Goal: Transaction & Acquisition: Purchase product/service

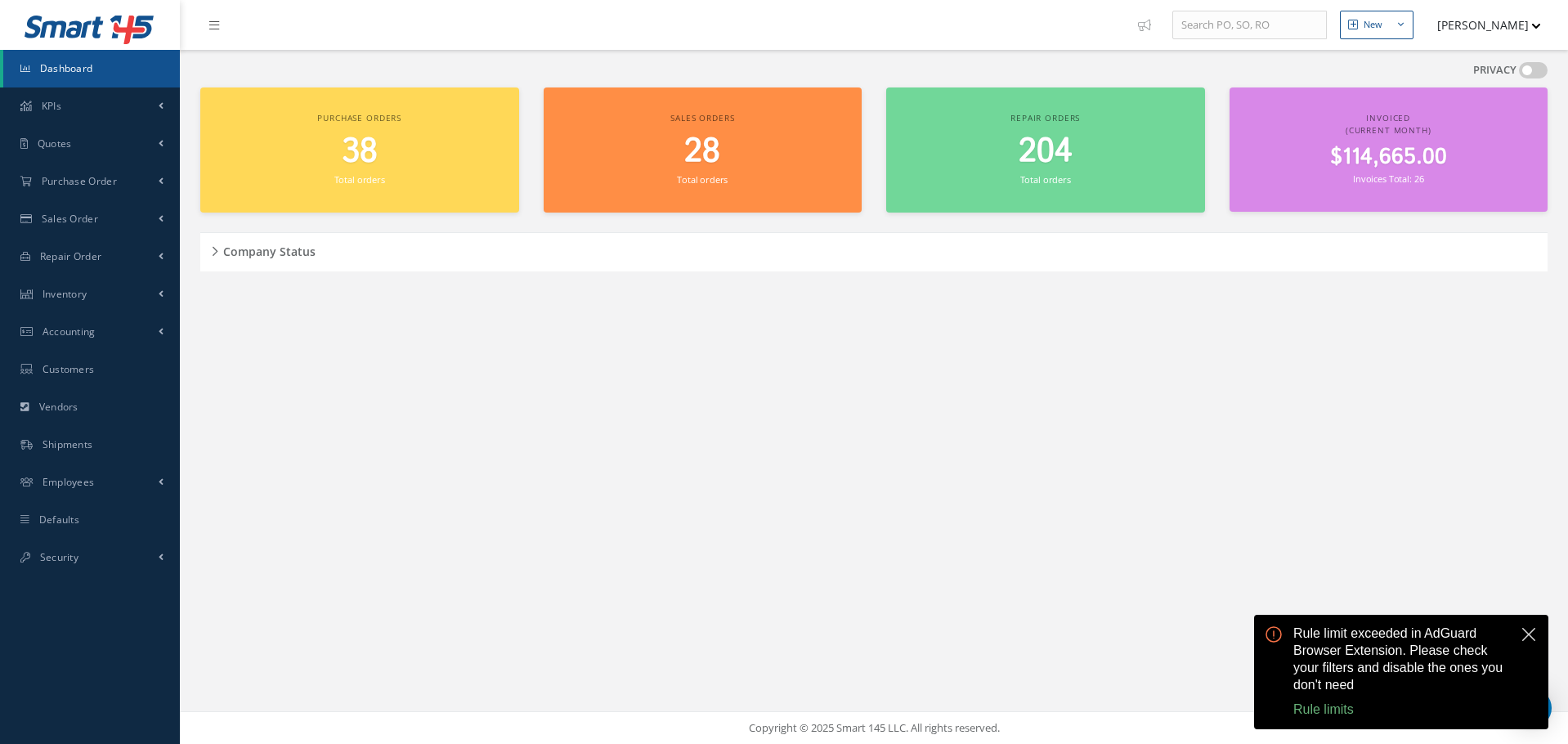
click at [1522, 633] on button "close" at bounding box center [1528, 634] width 20 height 20
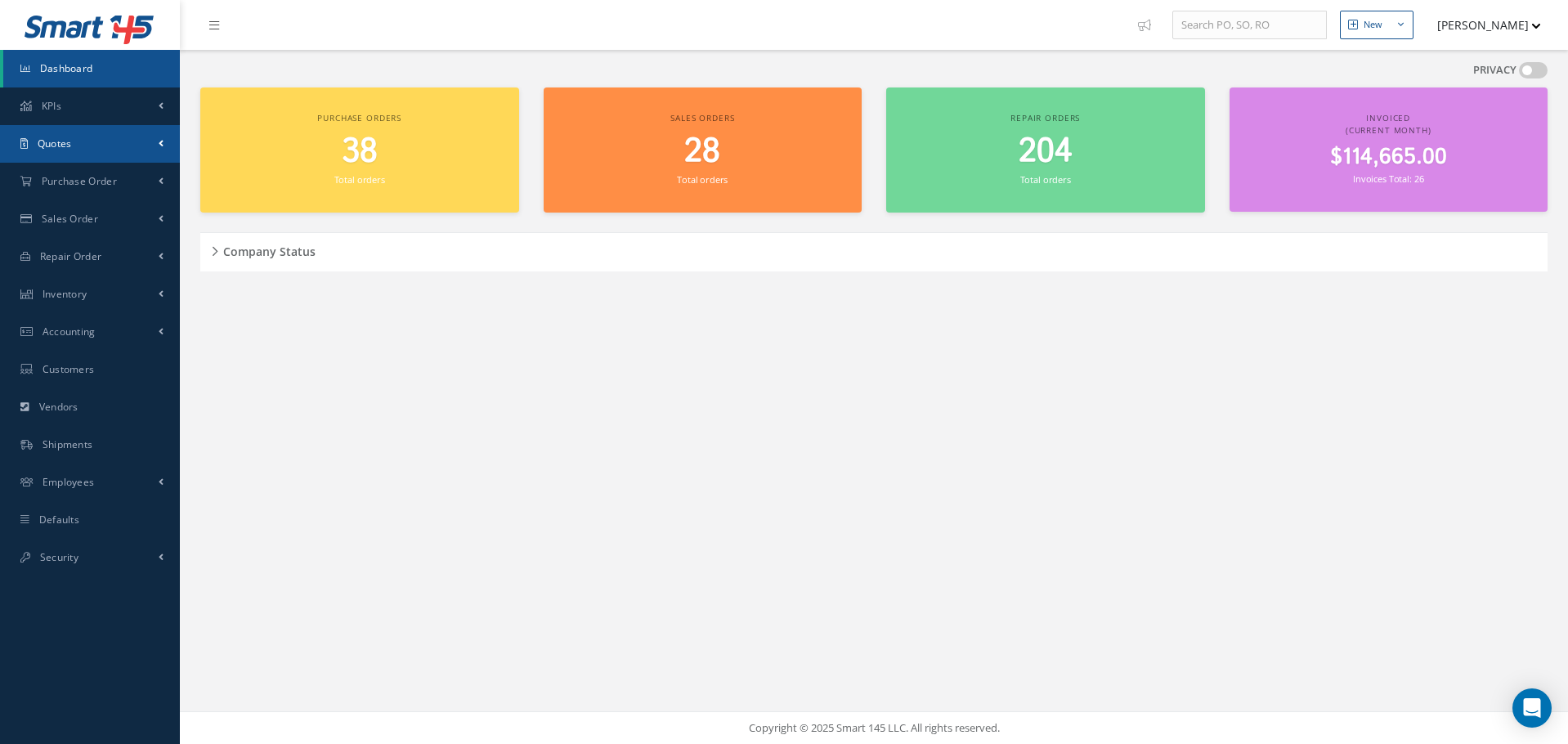
click at [44, 147] on span "Quotes" at bounding box center [54, 143] width 34 height 14
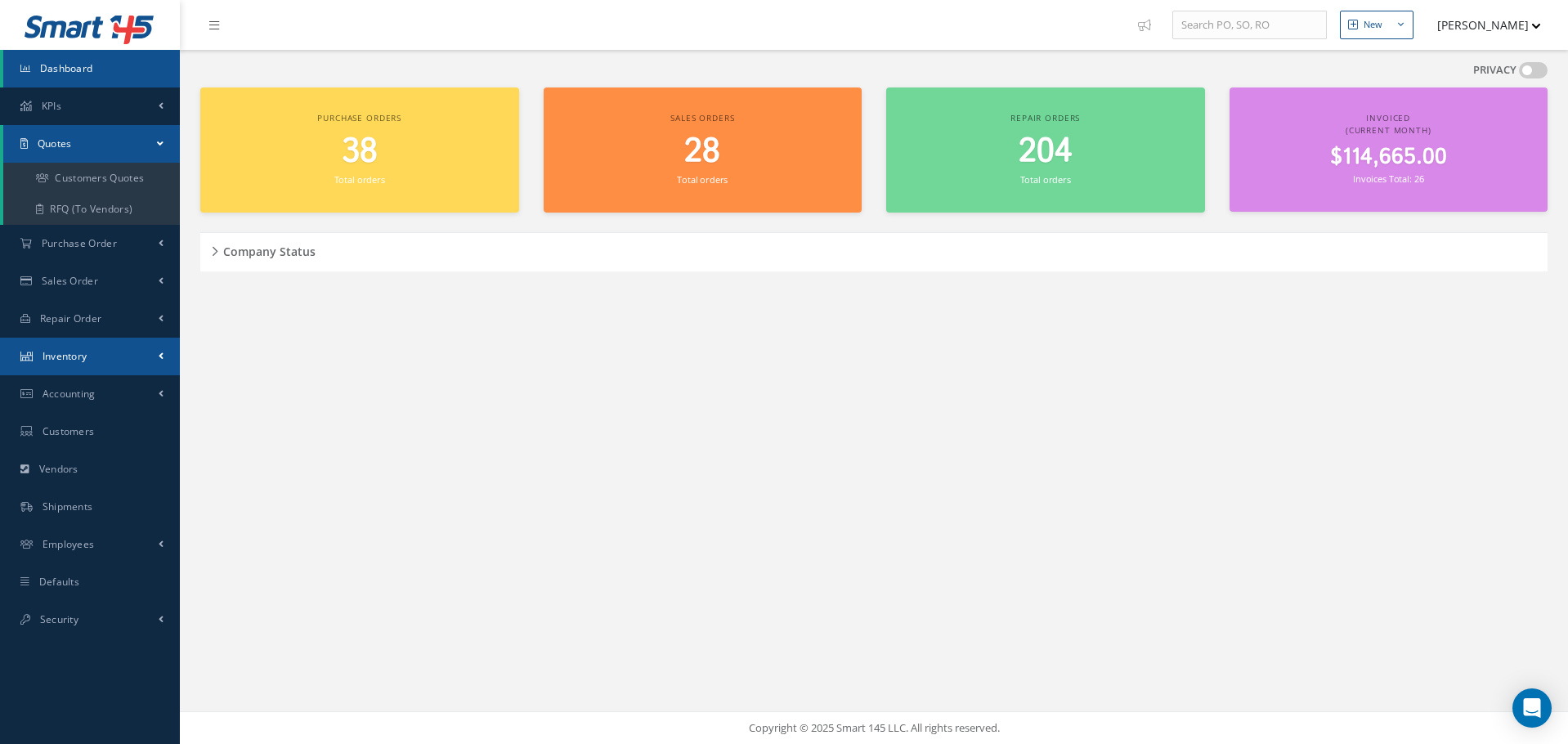
click at [72, 355] on span "Inventory" at bounding box center [65, 356] width 45 height 14
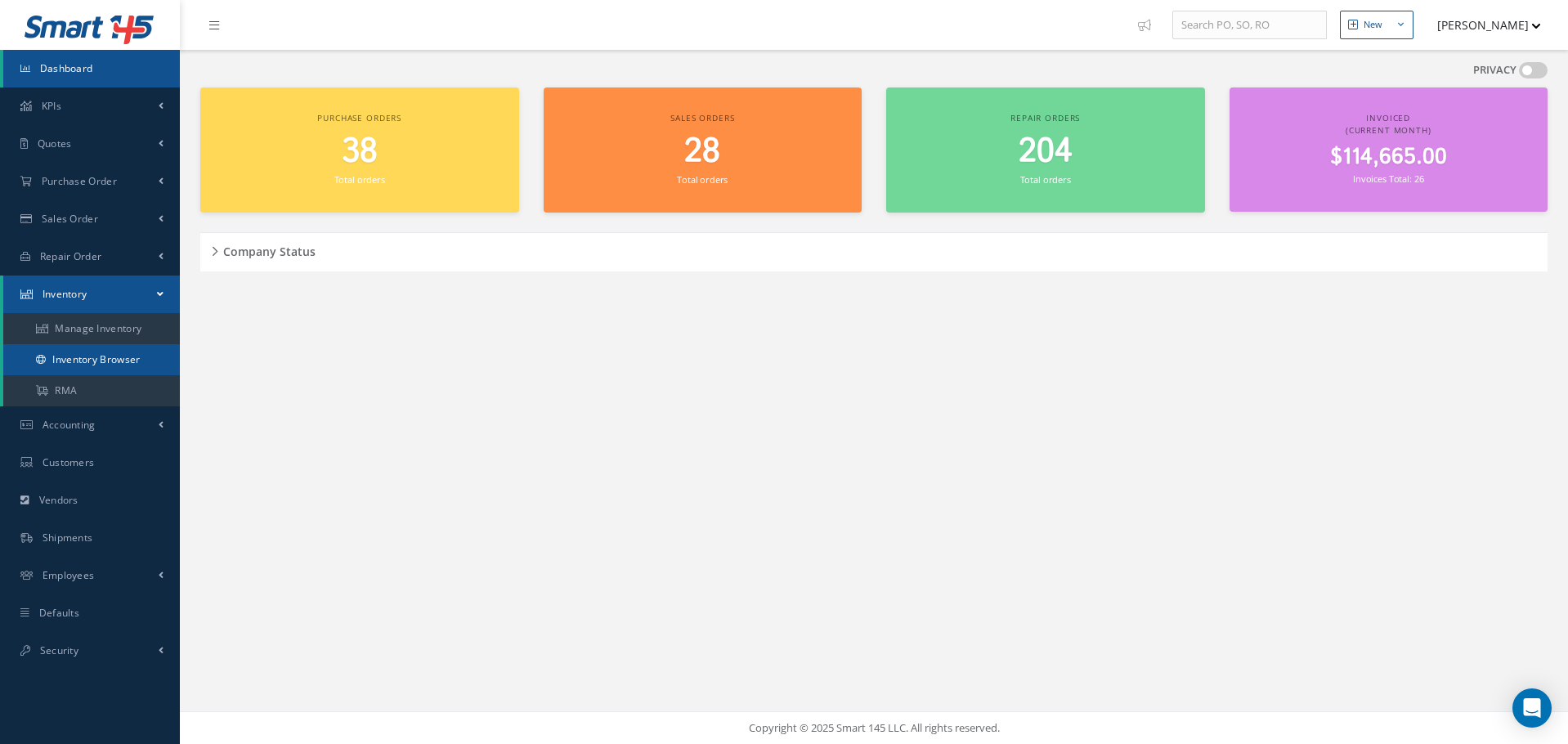
click at [88, 364] on link "Inventory Browser" at bounding box center [90, 359] width 176 height 31
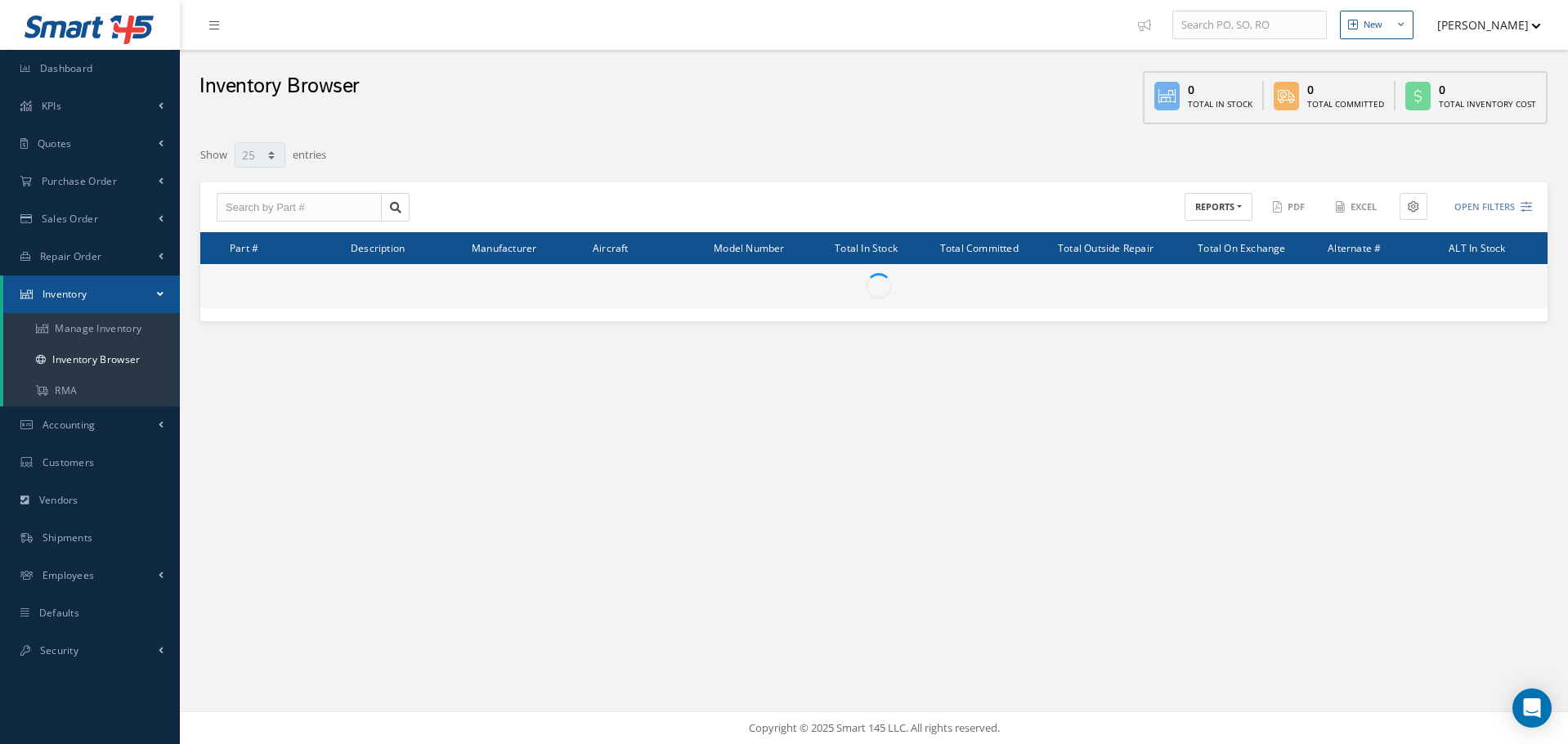
select select "25"
click at [251, 205] on input "text" at bounding box center [299, 208] width 165 height 30
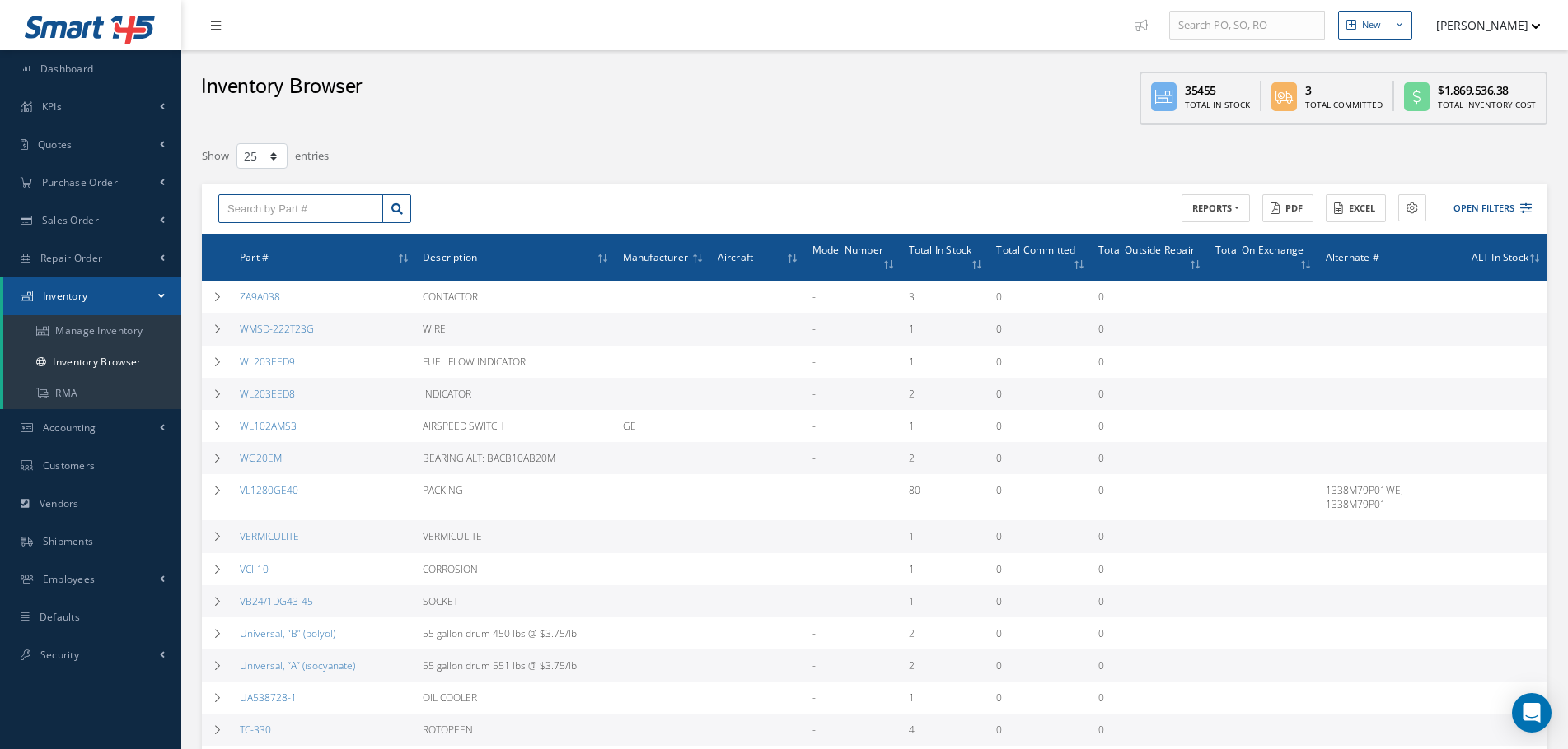
paste input "P.N 274N1051-3"
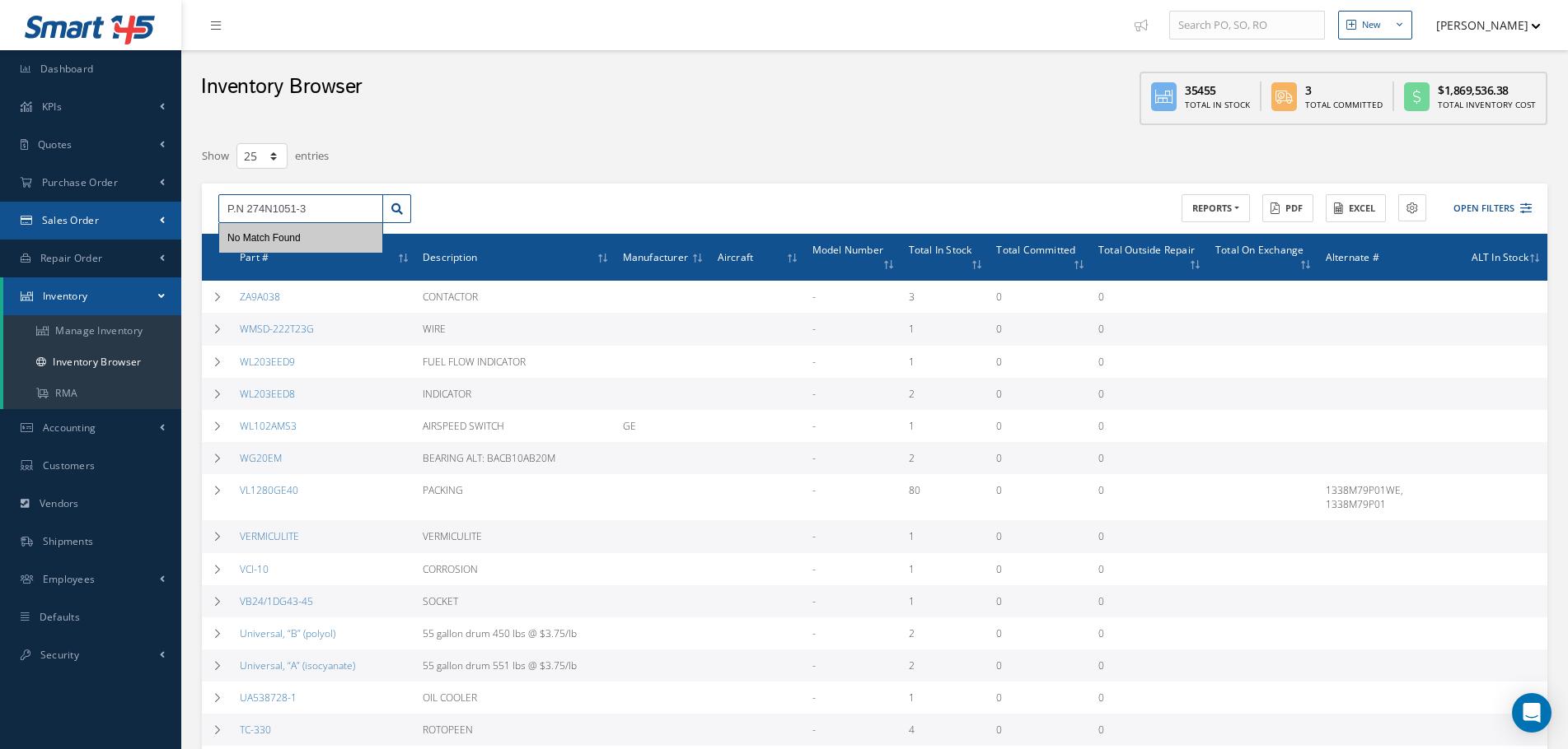
drag, startPoint x: 321, startPoint y: 211, endPoint x: 53, endPoint y: 224, distance: 268.3
click at [53, 224] on div "Smart 145 Dashboard KPIs Accounting Quotes Customers Quotes RFQ (To Vendors) Pu…" at bounding box center [784, 620] width 1568 height 1241
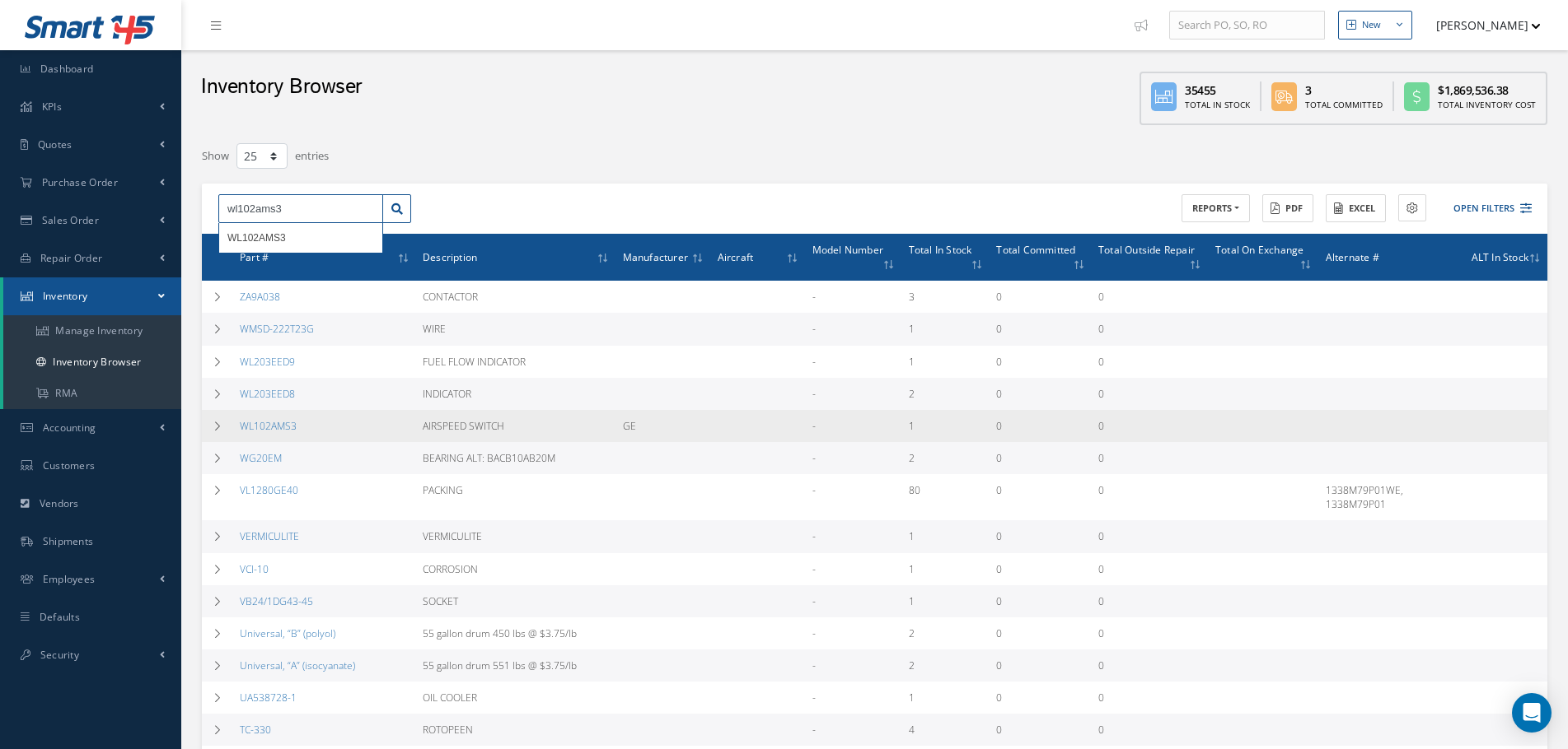
type input "wl102ams3"
click at [301, 430] on td "WL102AMS3" at bounding box center [324, 426] width 183 height 32
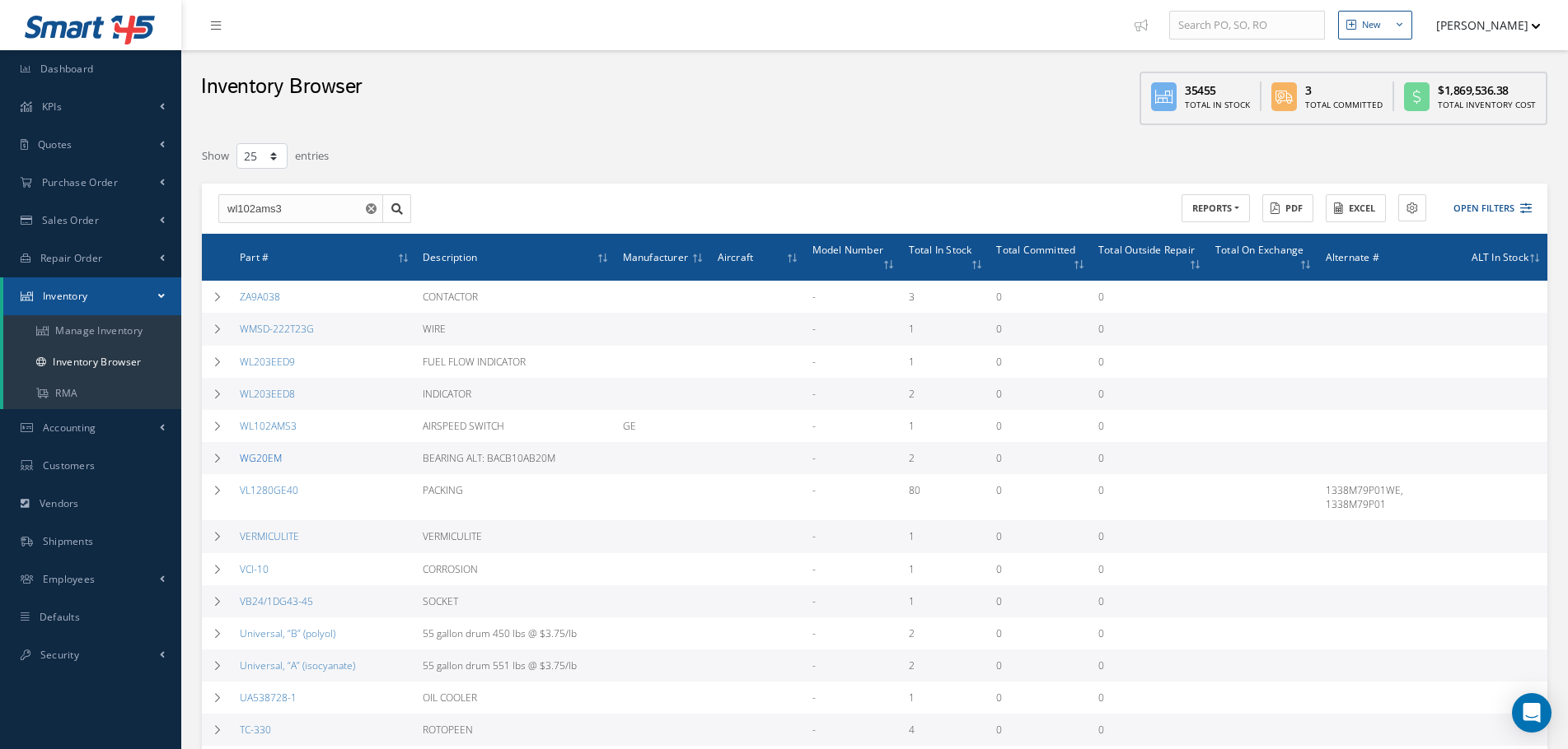
drag, startPoint x: 283, startPoint y: 428, endPoint x: 247, endPoint y: 456, distance: 45.6
click at [273, 434] on td "WL102AMS3" at bounding box center [324, 426] width 183 height 32
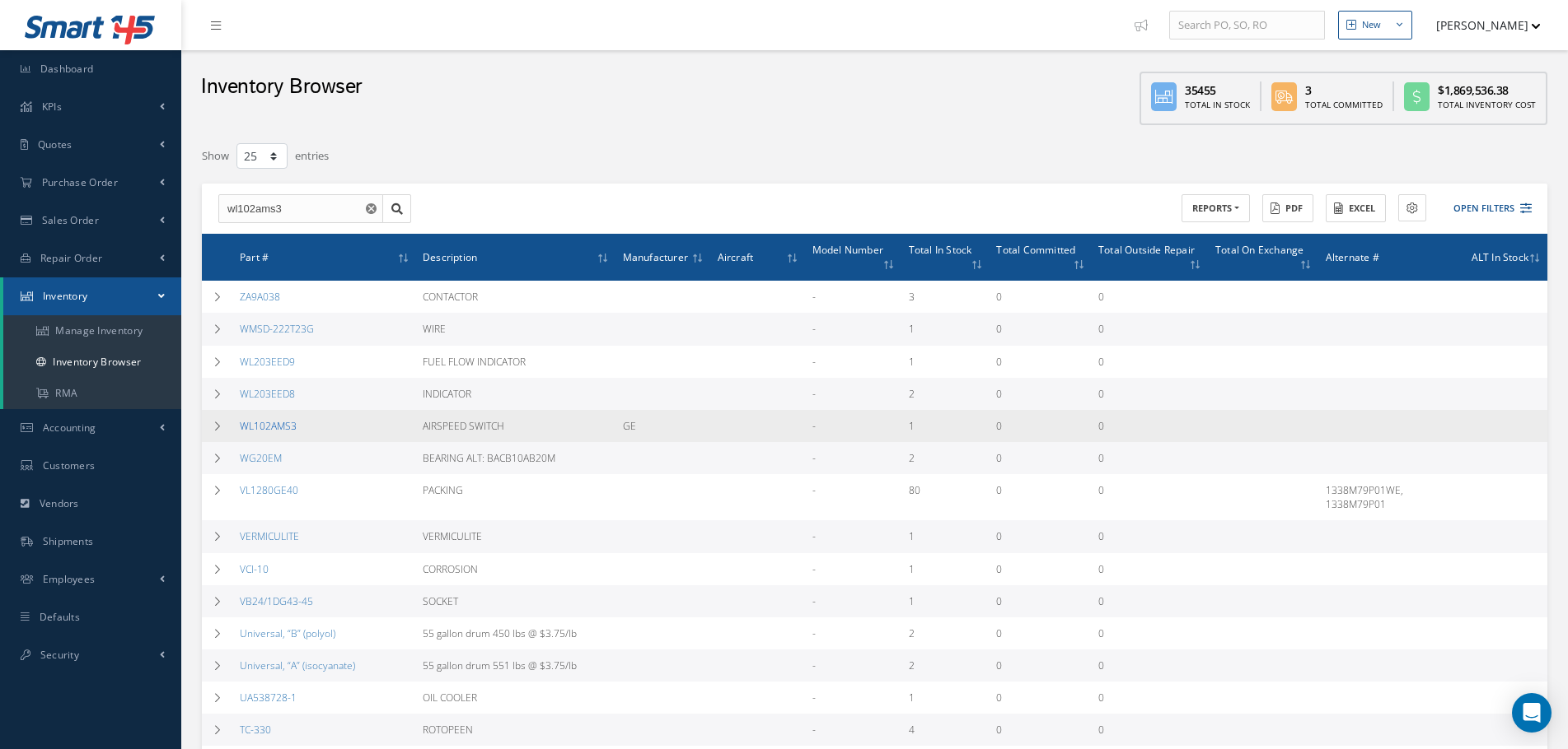
click at [275, 425] on link "WL102AMS3" at bounding box center [268, 426] width 57 height 14
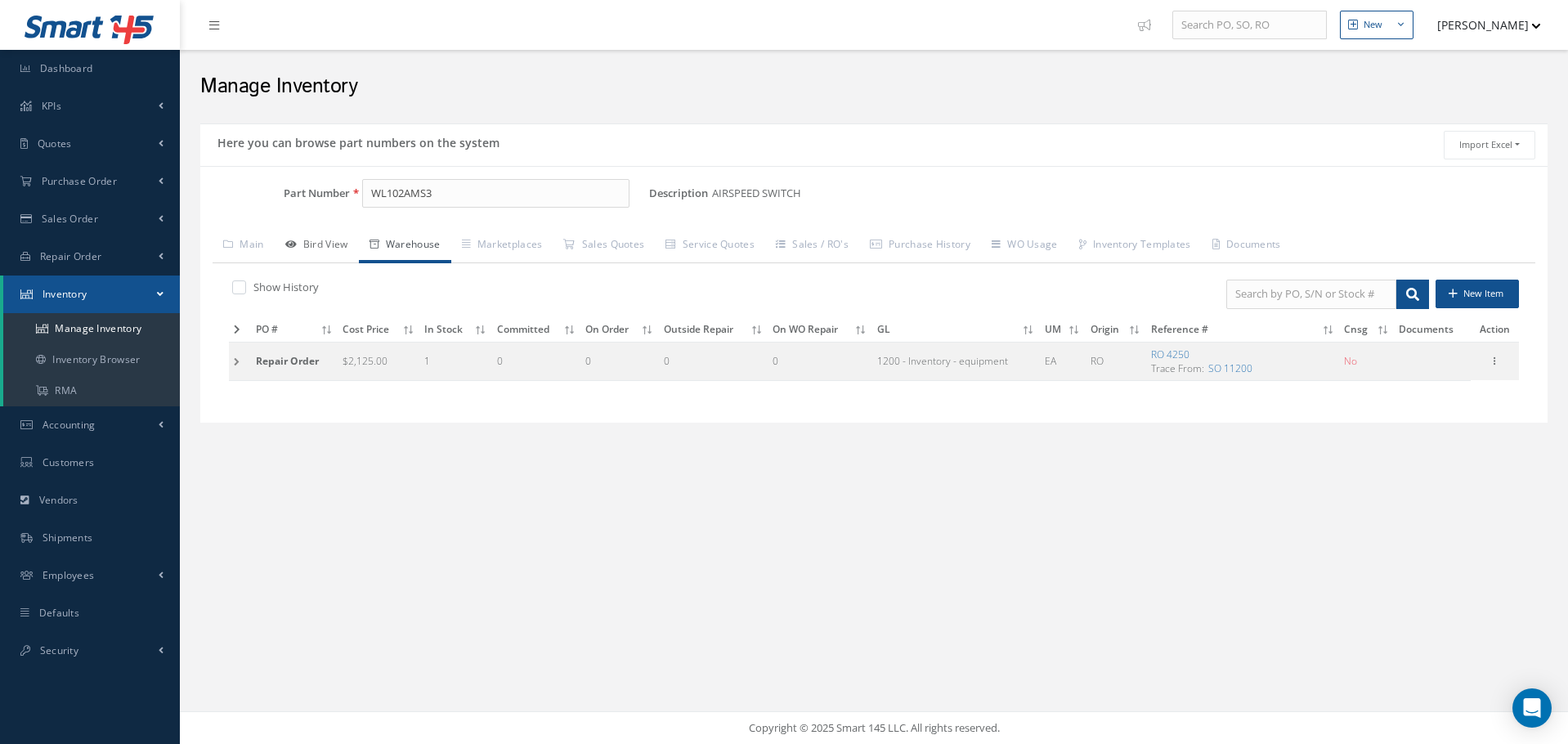
click at [309, 238] on link "Bird View" at bounding box center [316, 246] width 84 height 34
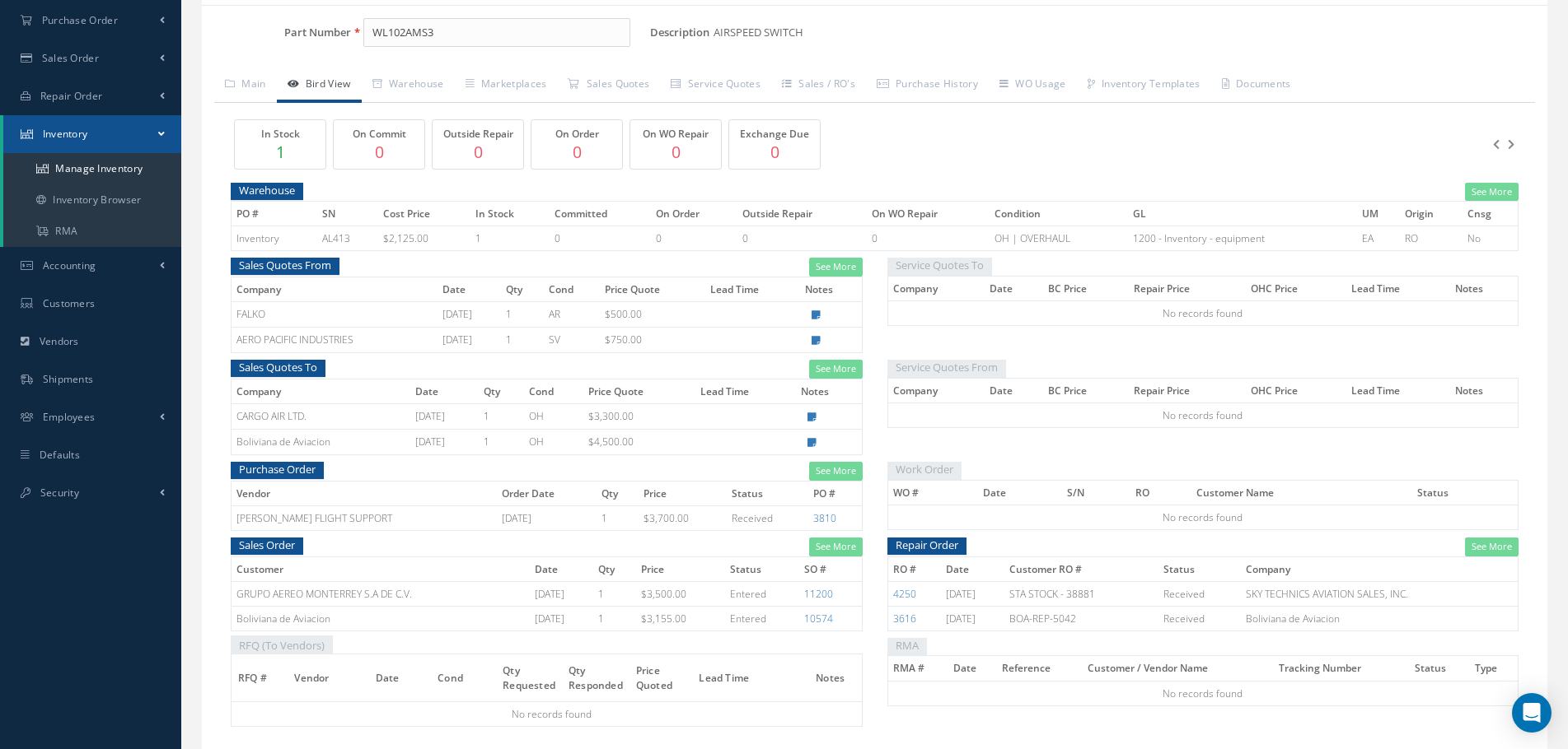
scroll to position [165, 0]
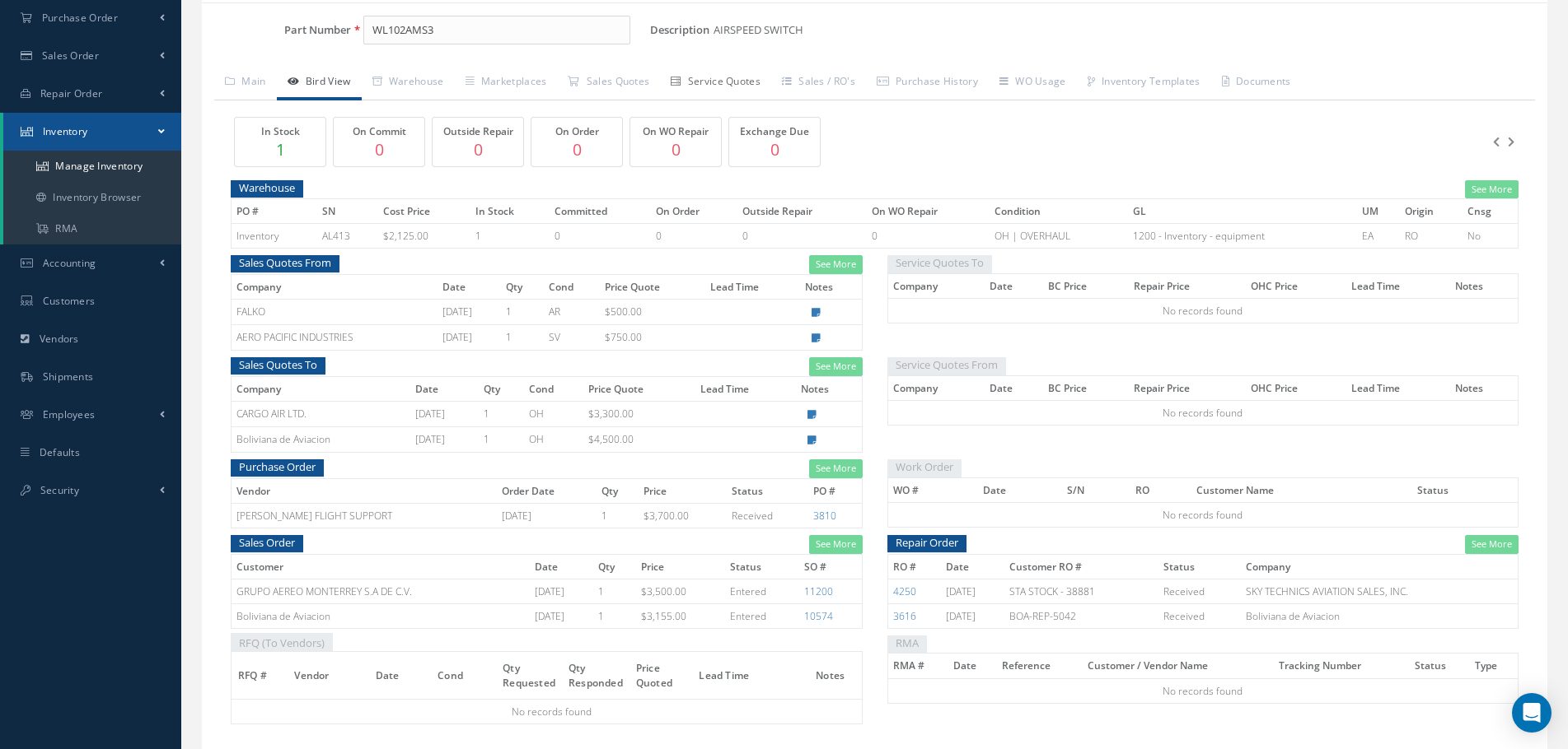
click at [718, 82] on link "Service Quotes" at bounding box center [716, 83] width 111 height 35
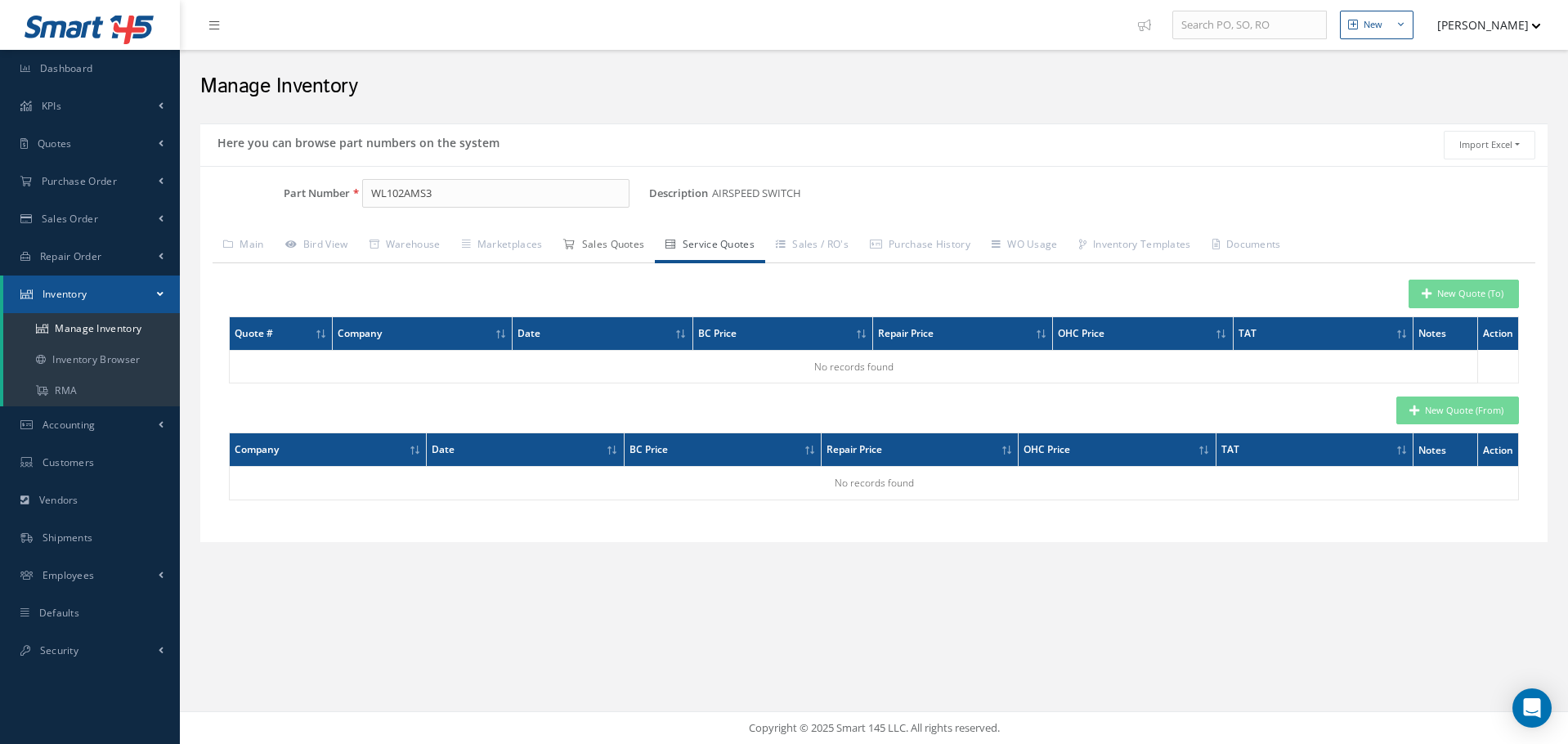
click at [622, 239] on link "Sales Quotes" at bounding box center [603, 246] width 102 height 34
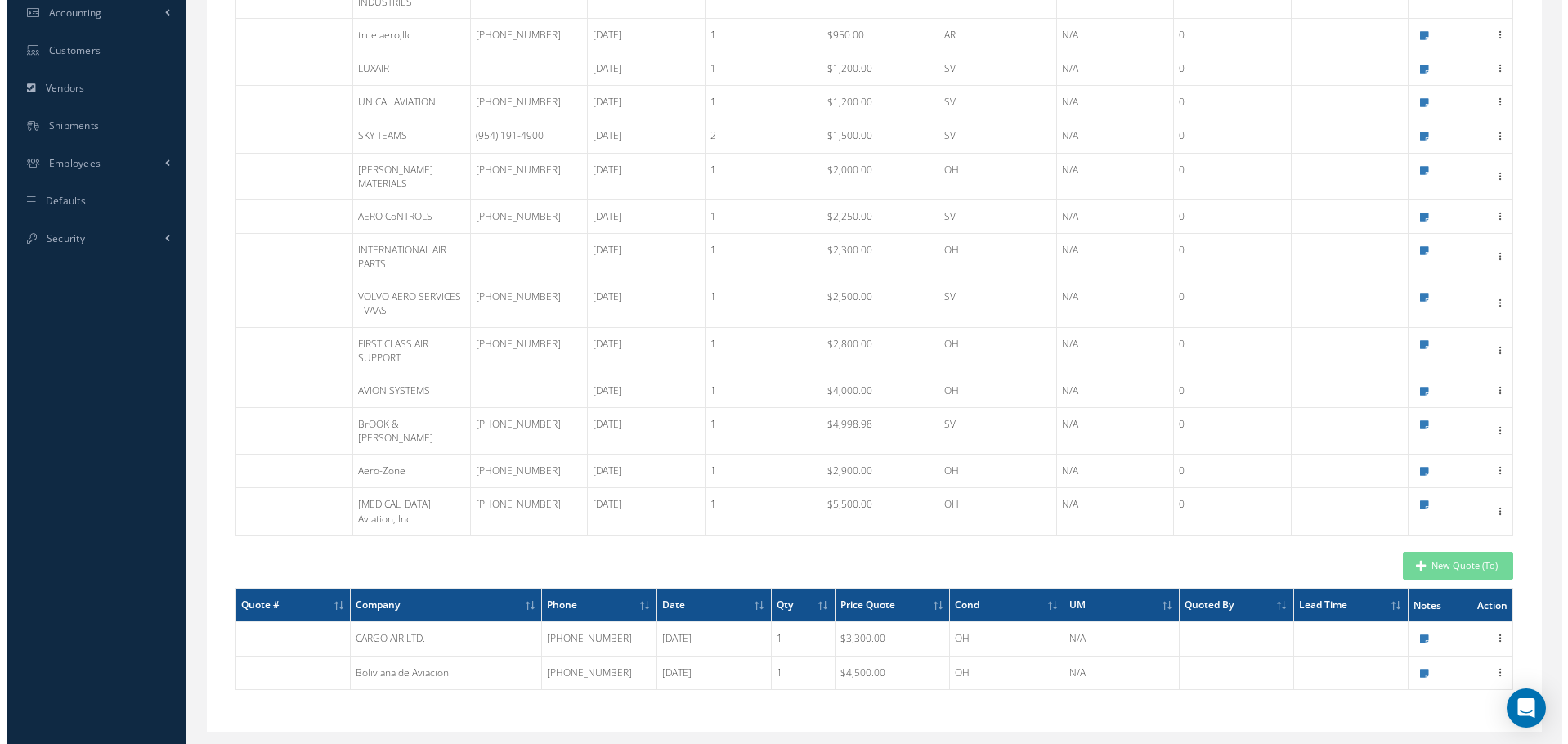
scroll to position [413, 0]
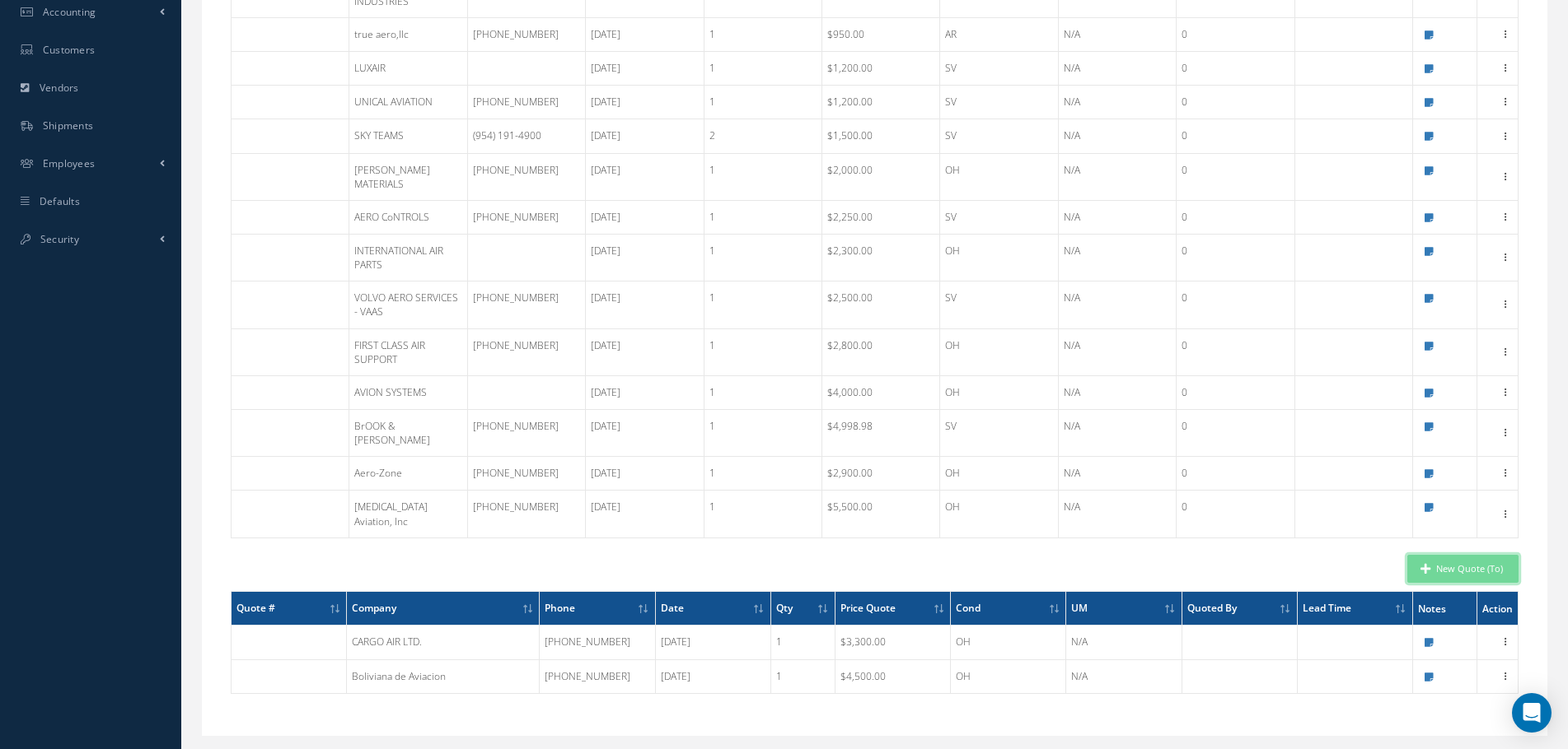
click at [1450, 555] on button "New Quote (To)" at bounding box center [1462, 570] width 111 height 29
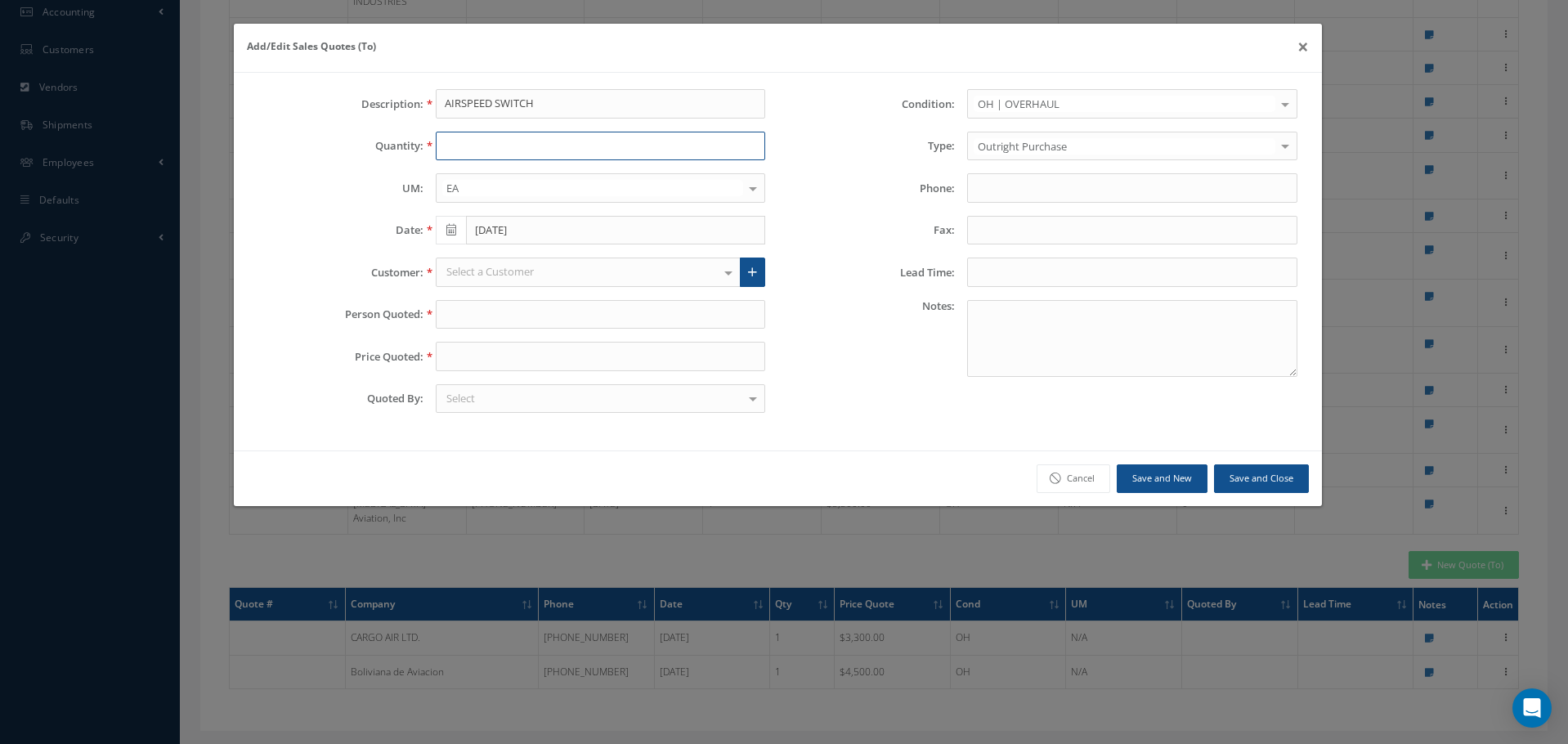
click at [466, 142] on input "text" at bounding box center [601, 146] width 329 height 30
type input "1"
type input "p"
type input "PIONEER"
click at [754, 272] on icon at bounding box center [752, 272] width 9 height 11
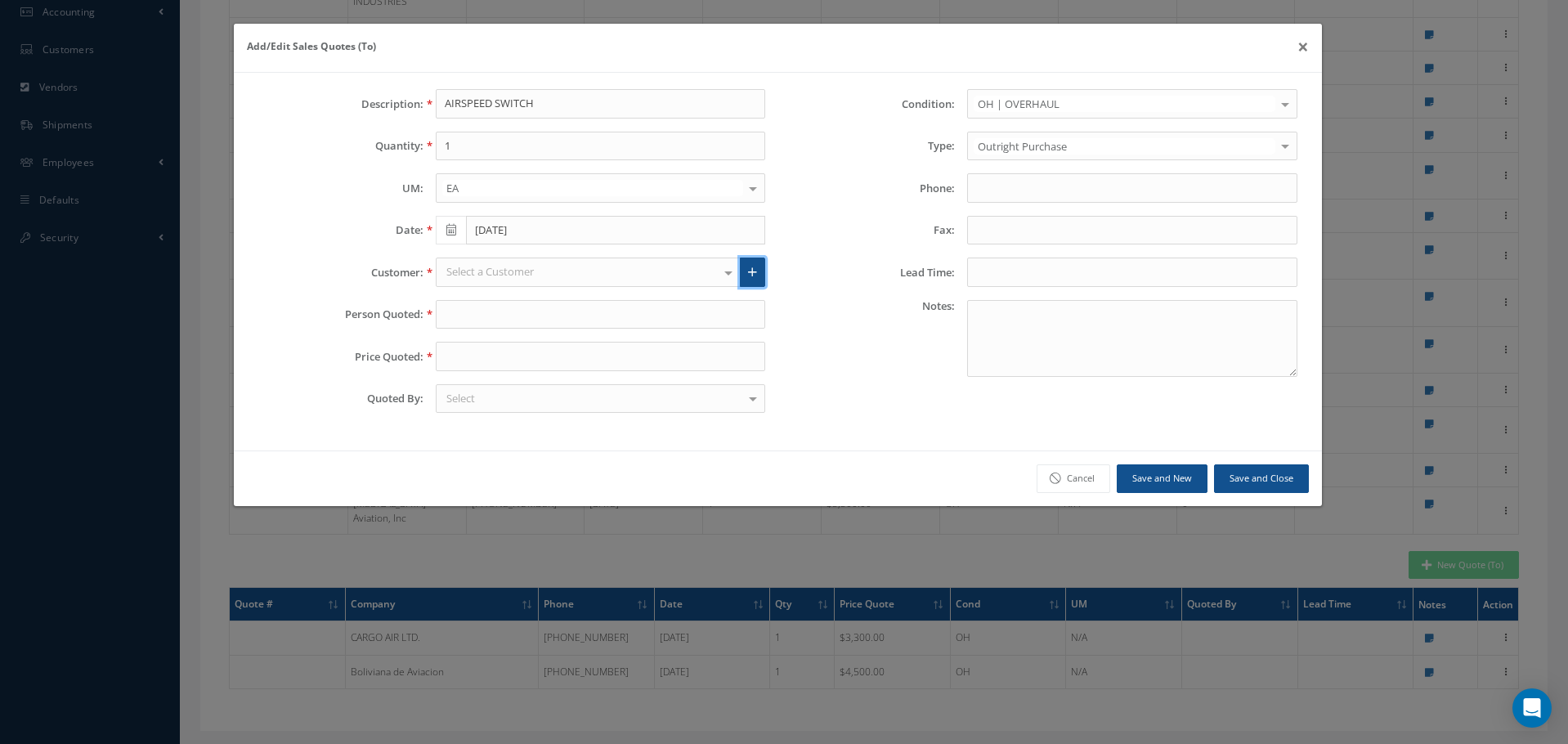
type input "0"
type input "100"
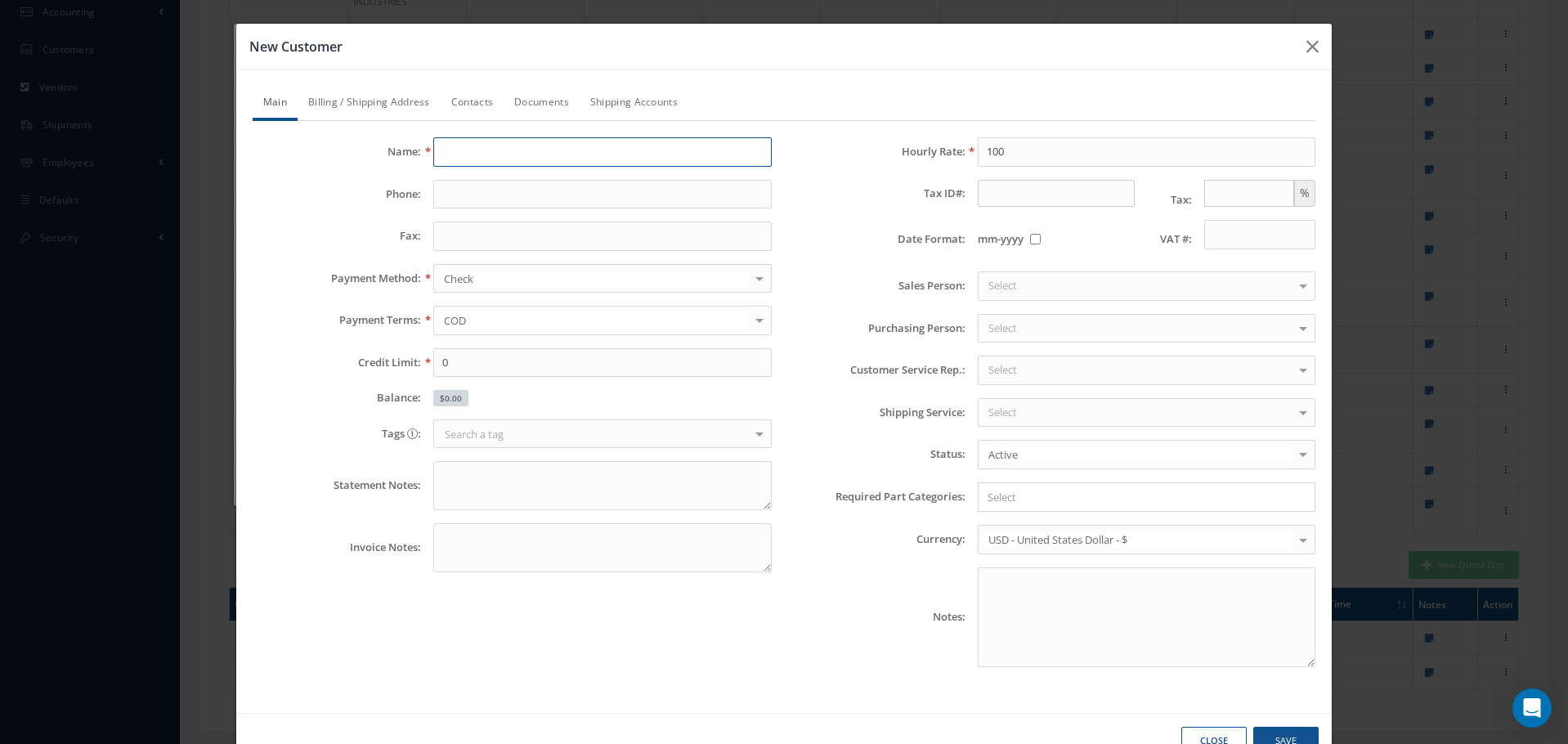
click at [459, 154] on input "text" at bounding box center [602, 151] width 338 height 30
type input "p"
click at [473, 145] on input "PIONEE-AERO" at bounding box center [602, 151] width 338 height 30
click at [476, 153] on input "PIONEE-AERO" at bounding box center [602, 151] width 338 height 30
type input "PIONEER-AERO"
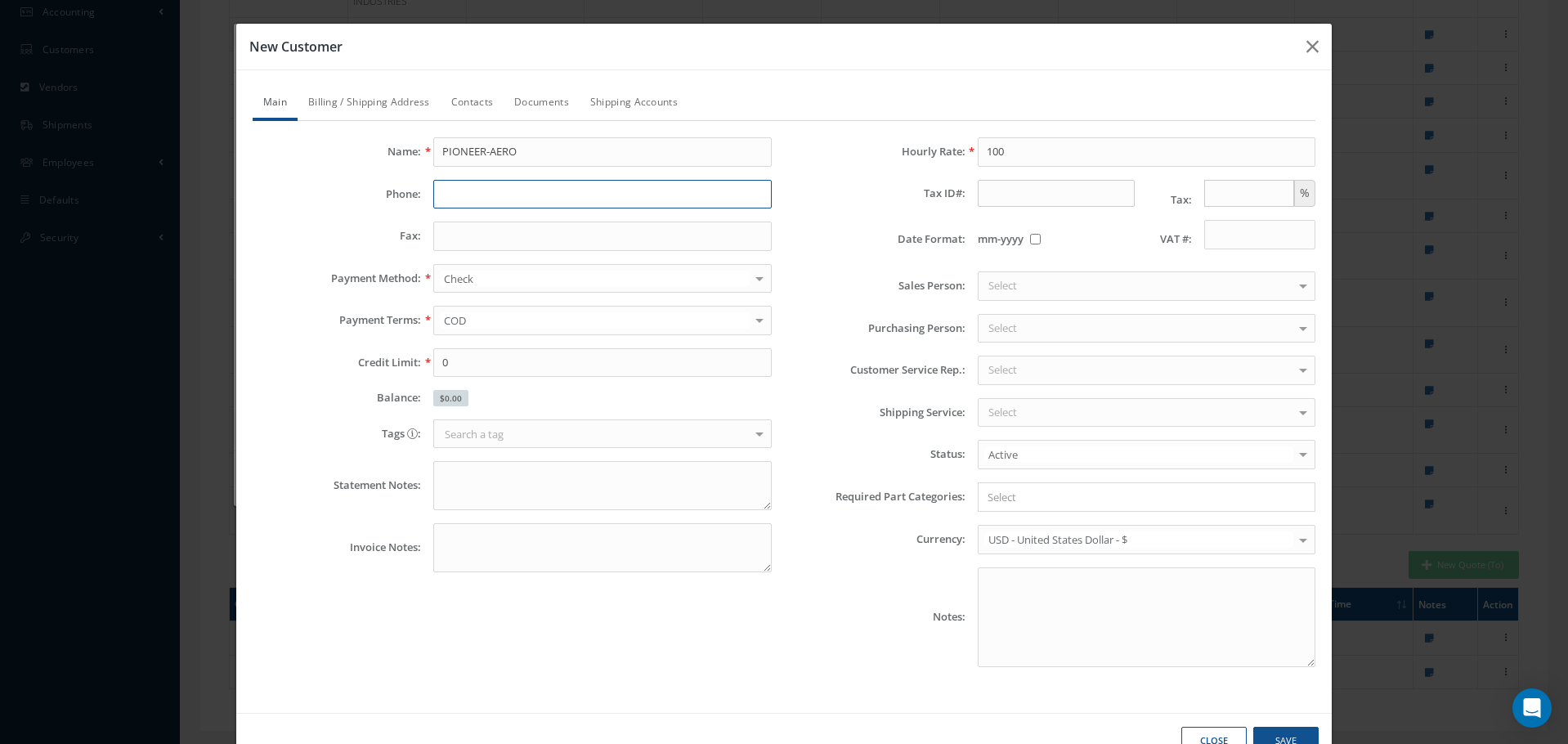
click at [450, 195] on input "text" at bounding box center [602, 194] width 338 height 30
click at [443, 202] on input "text" at bounding box center [602, 194] width 338 height 30
paste input "[PHONE_NUMBER]‬"
type input "[PHONE_NUMBER]‬"
click at [464, 102] on link "Contacts" at bounding box center [472, 104] width 63 height 34
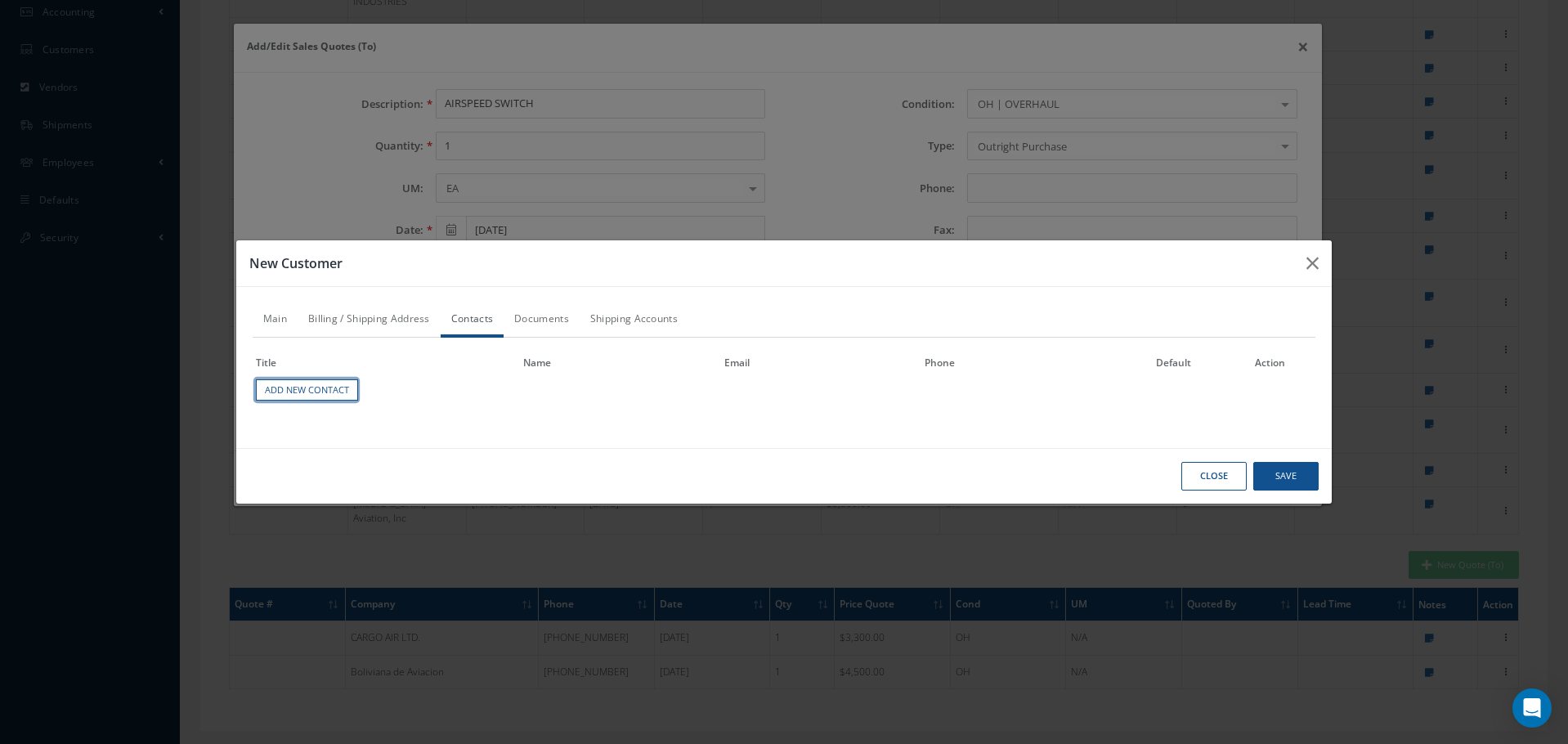
click at [292, 392] on link "Add New Contact" at bounding box center [307, 390] width 101 height 21
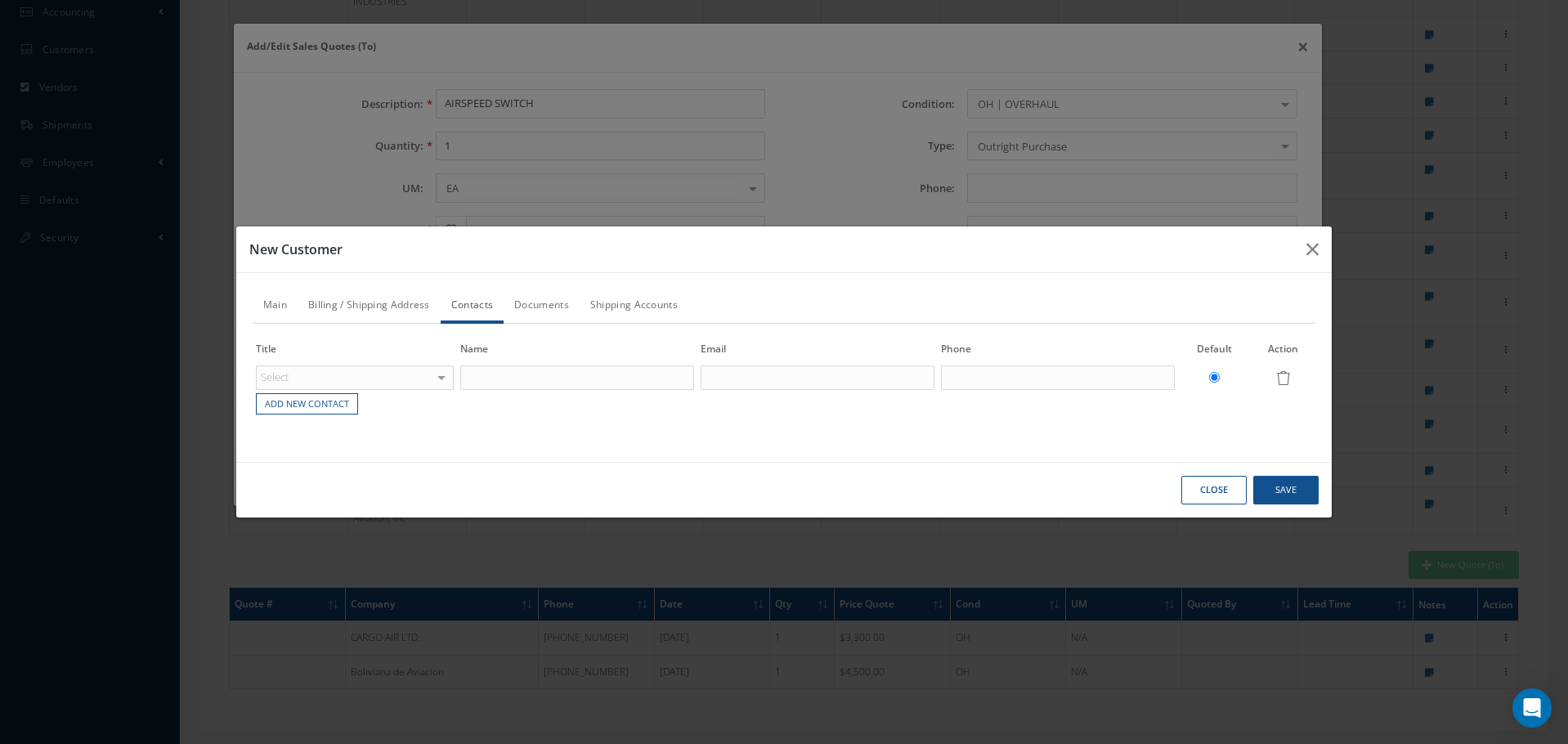
click at [312, 373] on div "Select" at bounding box center [355, 378] width 198 height 25
click at [442, 379] on div "Select Accounting Customer Service Purchasing Sales Shipping Repairs Inventory …" at bounding box center [355, 378] width 198 height 25
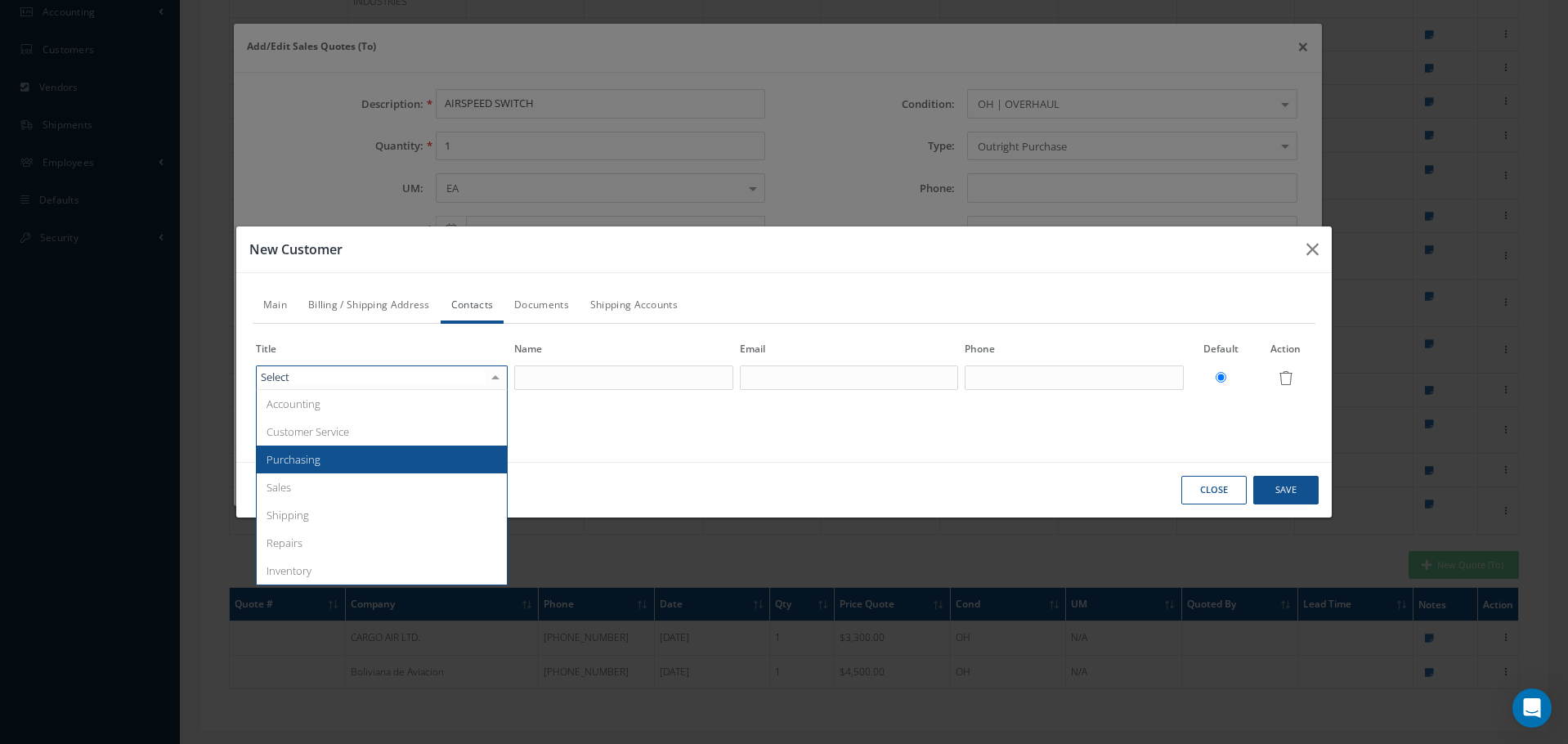
drag, startPoint x: 302, startPoint y: 469, endPoint x: 494, endPoint y: 432, distance: 195.5
click at [303, 468] on span "Purchasing" at bounding box center [383, 459] width 251 height 28
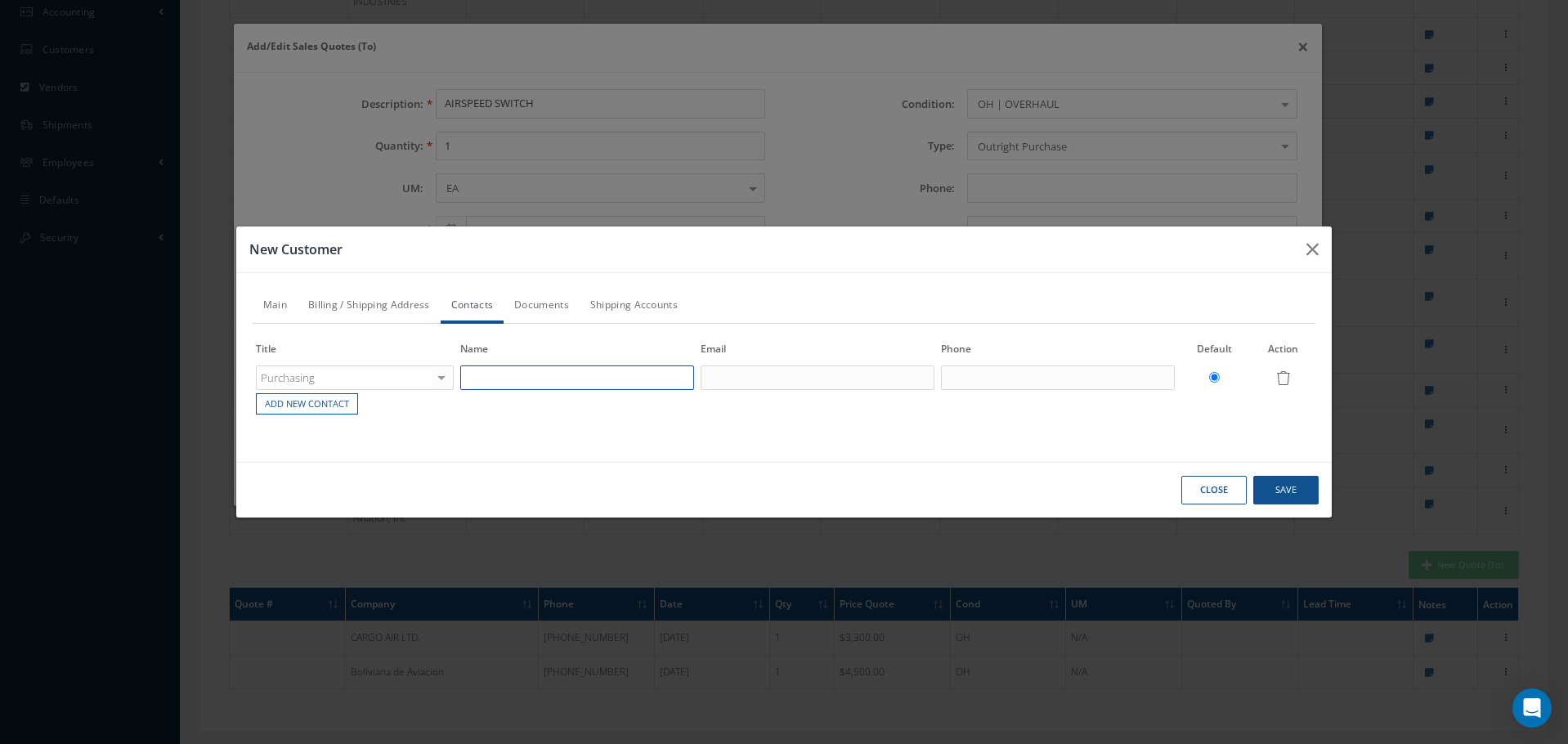
click at [500, 377] on input "text" at bounding box center [577, 378] width 234 height 25
paste input "[PERSON_NAME]"
type input "[PERSON_NAME]"
click at [714, 381] on input "text" at bounding box center [818, 378] width 234 height 25
click at [720, 373] on input "text" at bounding box center [818, 378] width 234 height 25
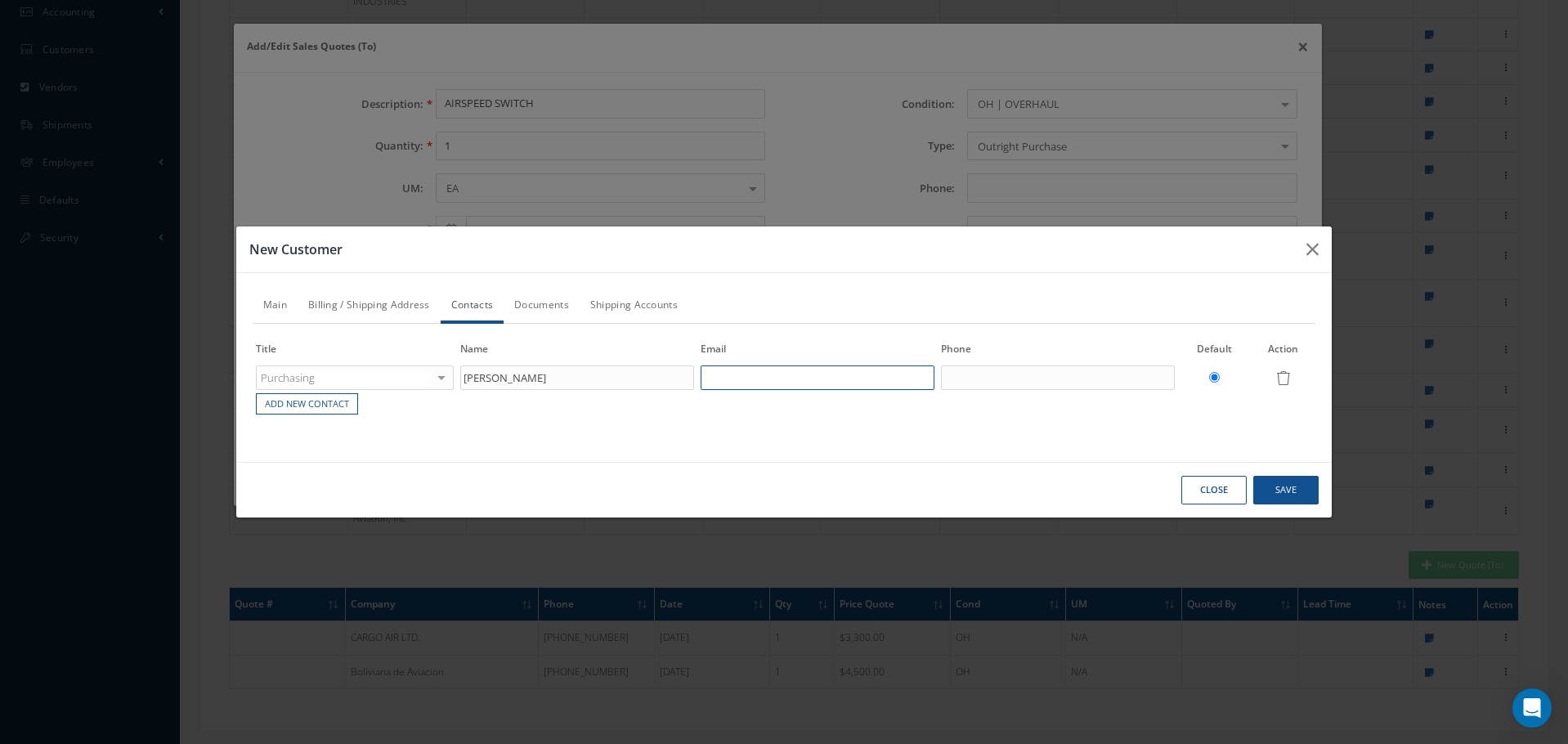
paste input "[PERSON_NAME] <[EMAIL_ADDRESS][DOMAIN_NAME]>"
type input "[PERSON_NAME] <[EMAIL_ADDRESS][DOMAIN_NAME]>"
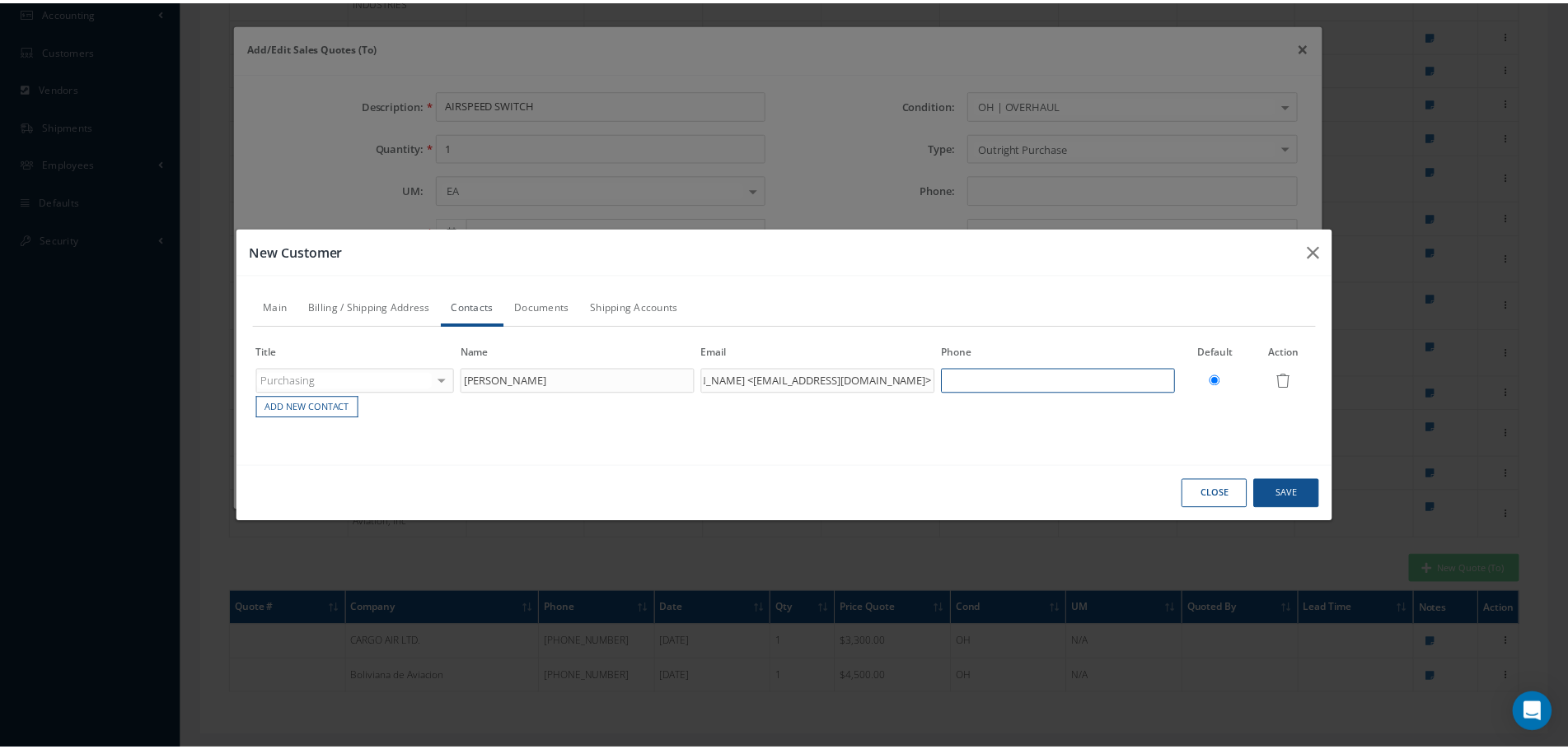
scroll to position [0, 0]
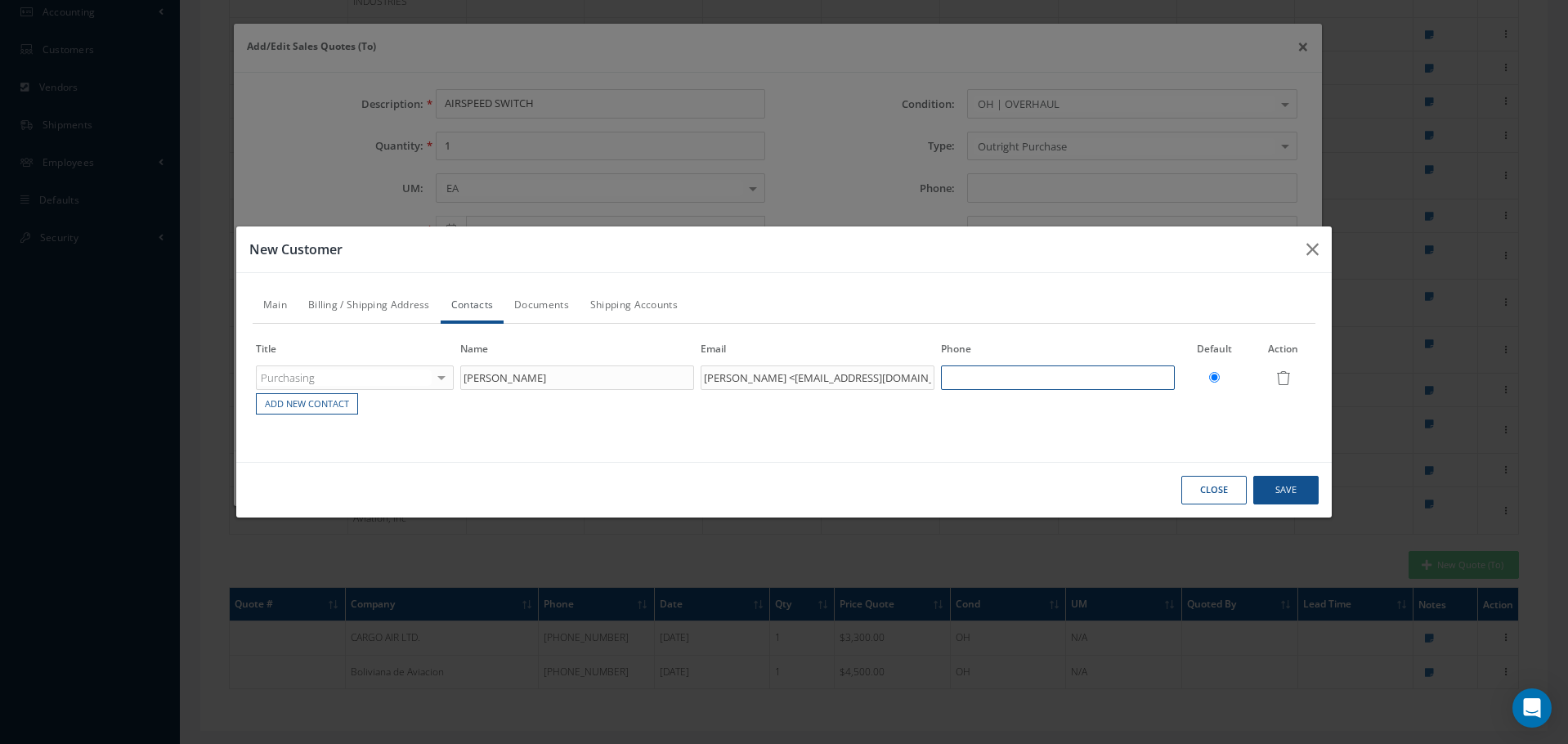
click at [966, 375] on input "text" at bounding box center [1058, 378] width 234 height 25
click at [953, 379] on input "text" at bounding box center [1058, 378] width 234 height 25
paste input "[PHONE_NUMBER]"
type input "[PHONE_NUMBER]"
click at [0, 0] on button "Save" at bounding box center [0, 0] width 0 height 0
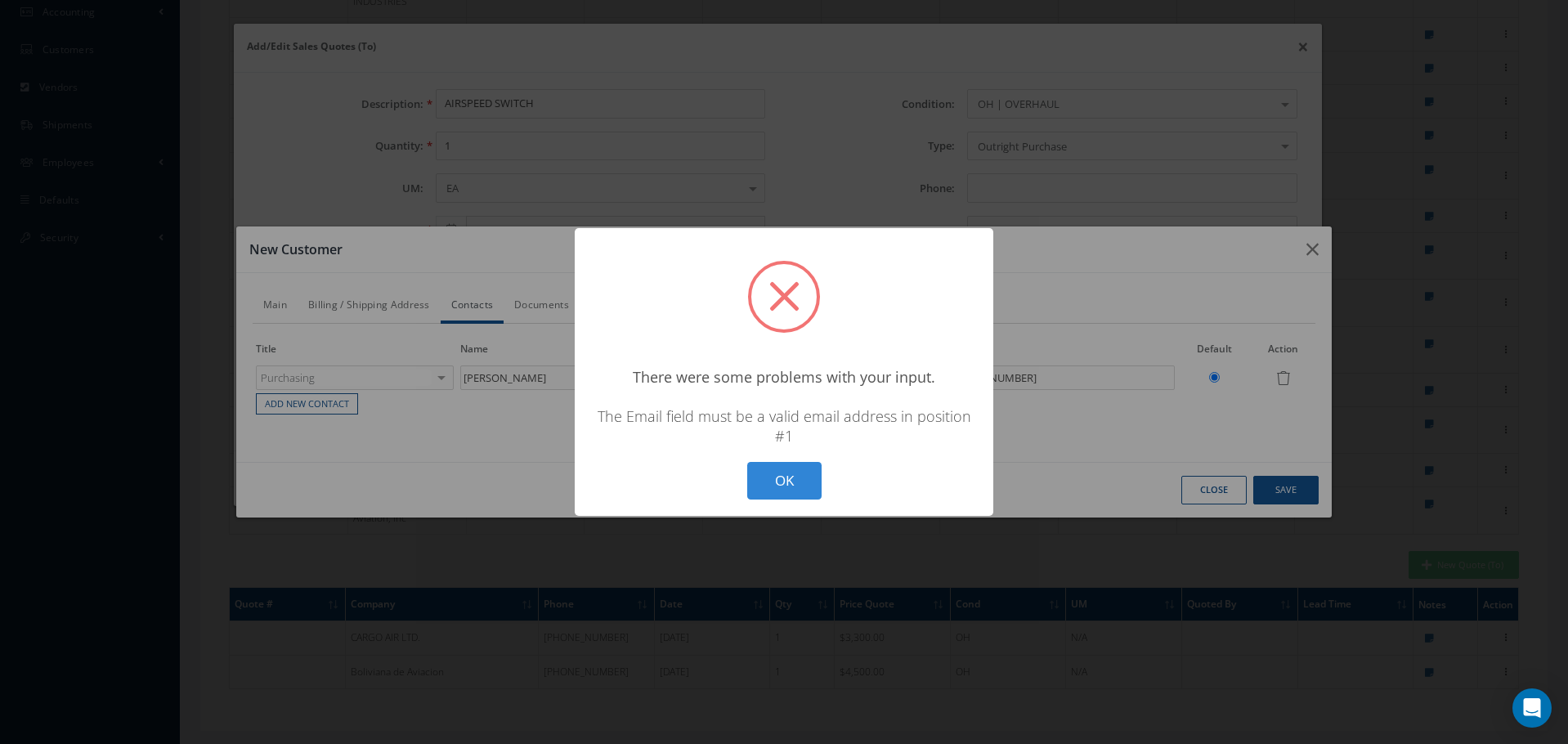
click at [791, 487] on button "OK" at bounding box center [784, 481] width 74 height 38
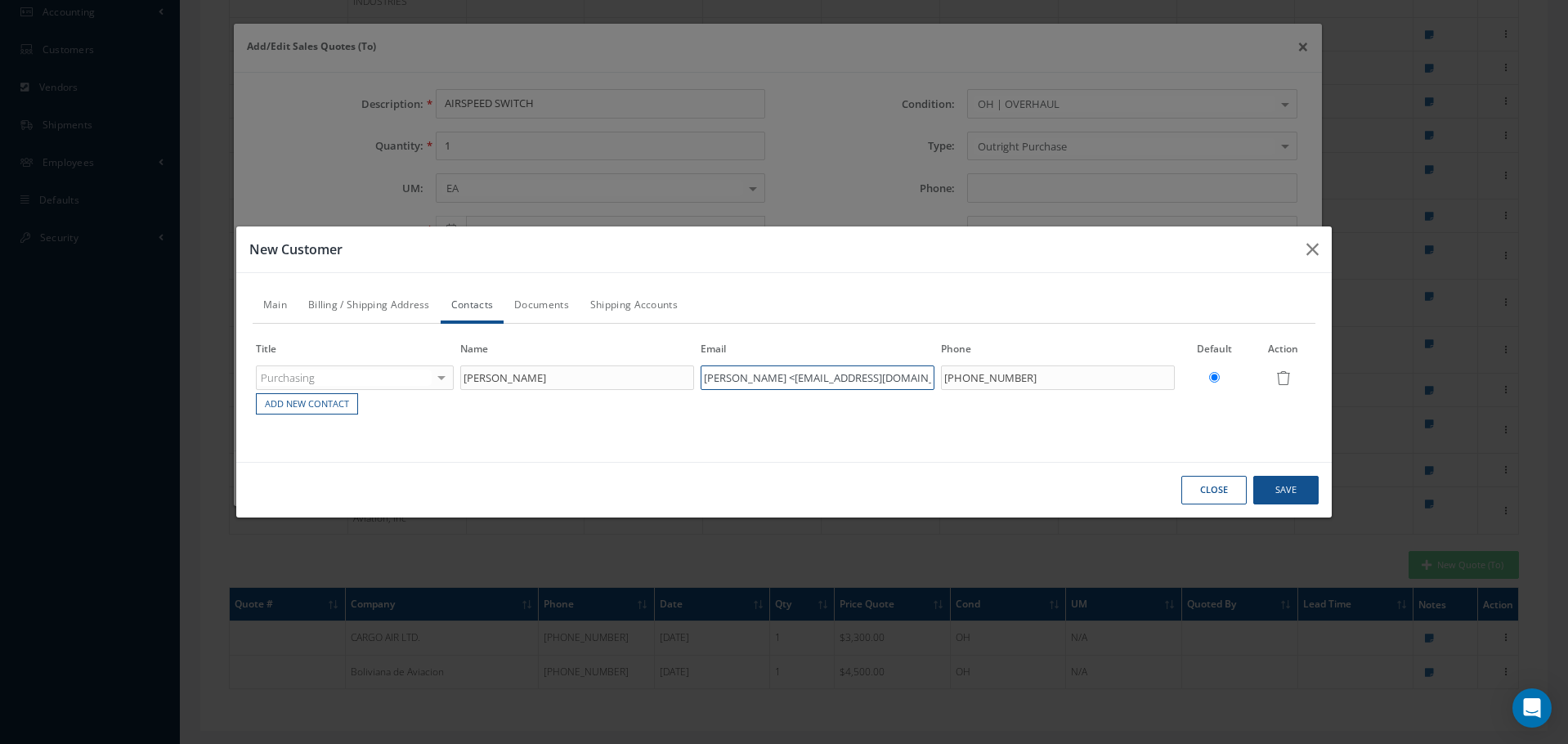
click at [807, 382] on input "[PERSON_NAME] <[EMAIL_ADDRESS][DOMAIN_NAME]>" at bounding box center [818, 378] width 234 height 25
click at [882, 367] on input "[EMAIL_ADDRESS][DOMAIN_NAME]>" at bounding box center [818, 378] width 234 height 25
type input "[EMAIL_ADDRESS][DOMAIN_NAME]"
click at [0, 0] on button "Save" at bounding box center [0, 0] width 0 height 0
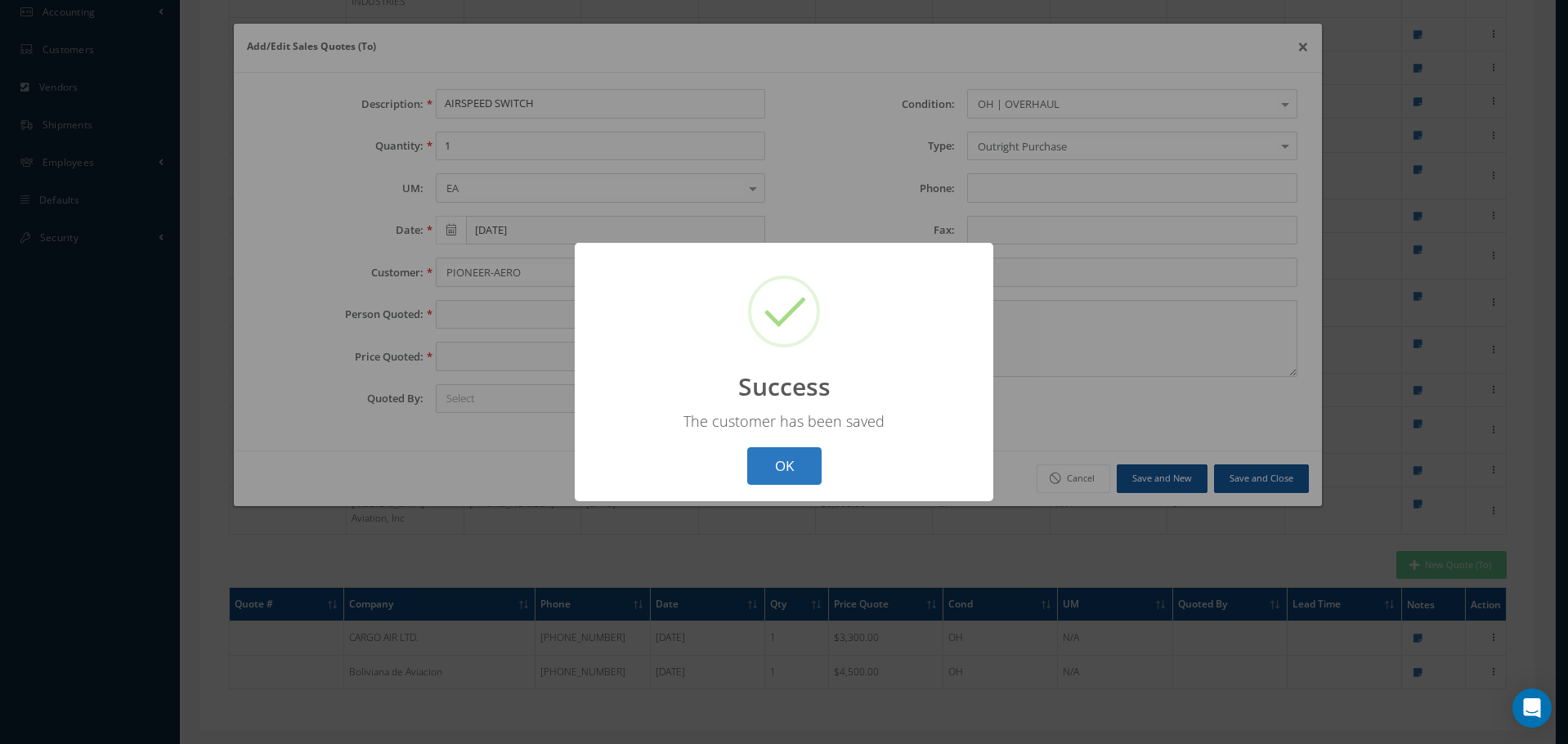
click at [797, 461] on button "OK" at bounding box center [784, 467] width 74 height 38
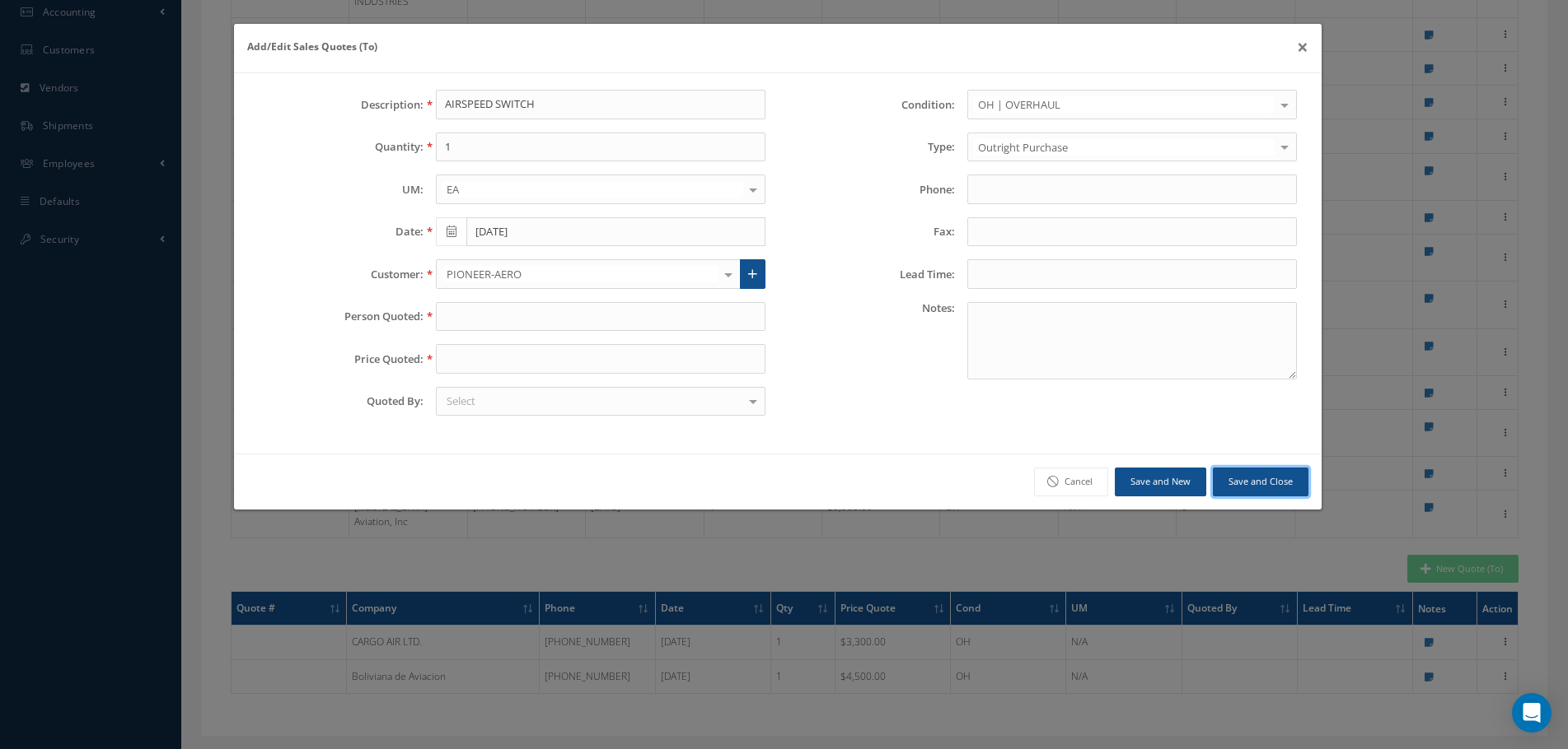
click at [1288, 484] on button "Save and Close" at bounding box center [1261, 482] width 96 height 29
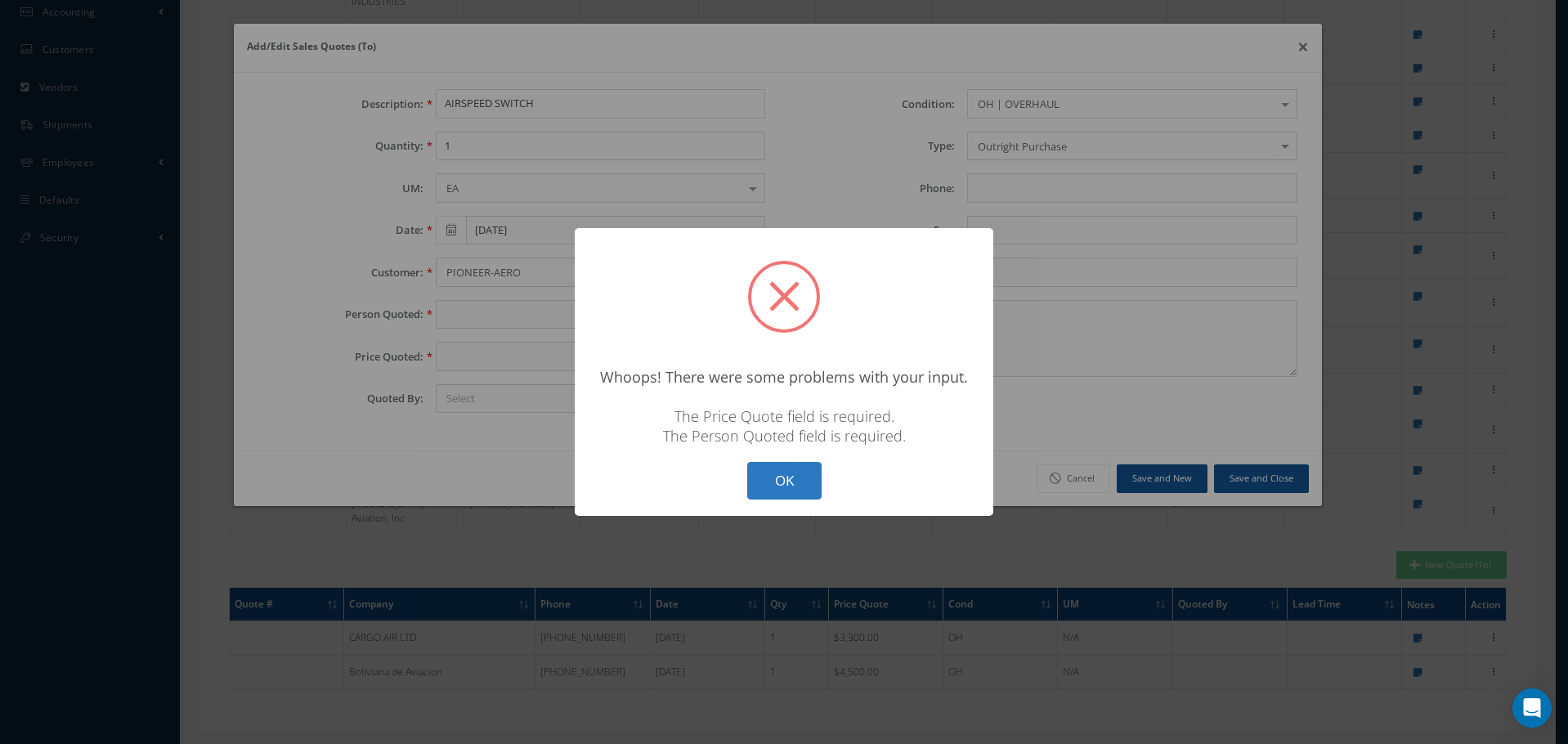
click at [776, 493] on button "OK" at bounding box center [784, 481] width 74 height 38
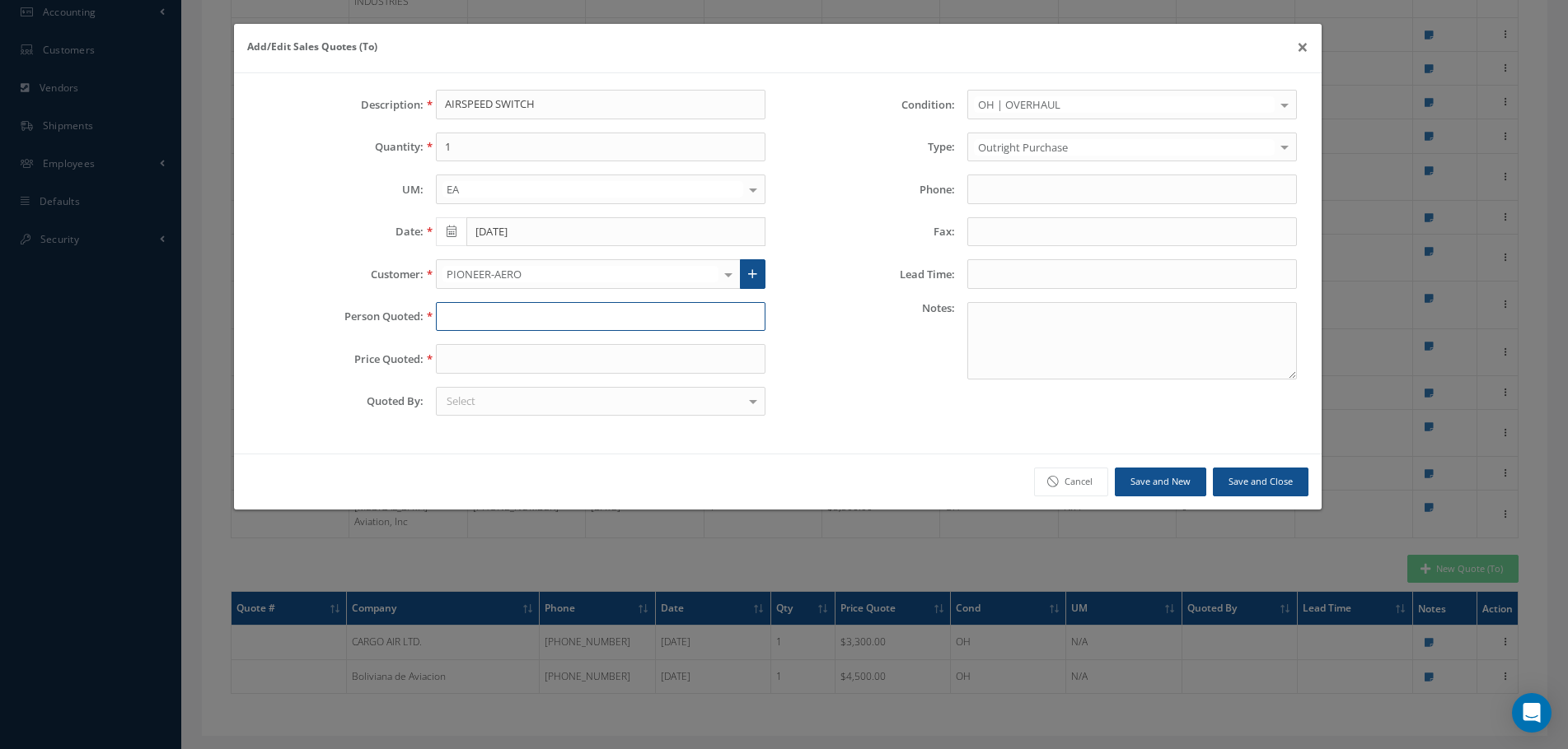
click at [511, 314] on input "text" at bounding box center [600, 316] width 329 height 30
type input "[PERSON_NAME]"
type input "3500"
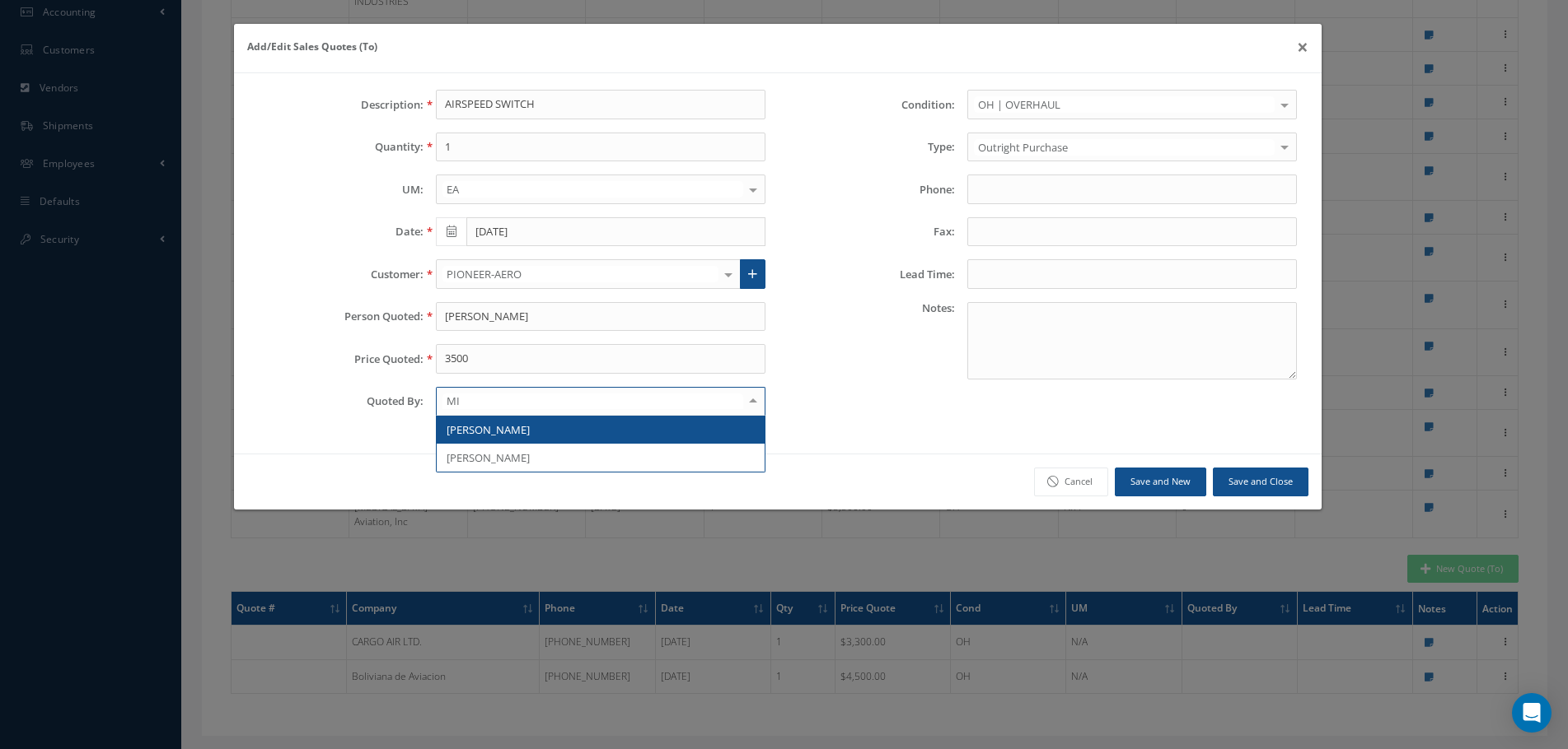
type input "MIL"
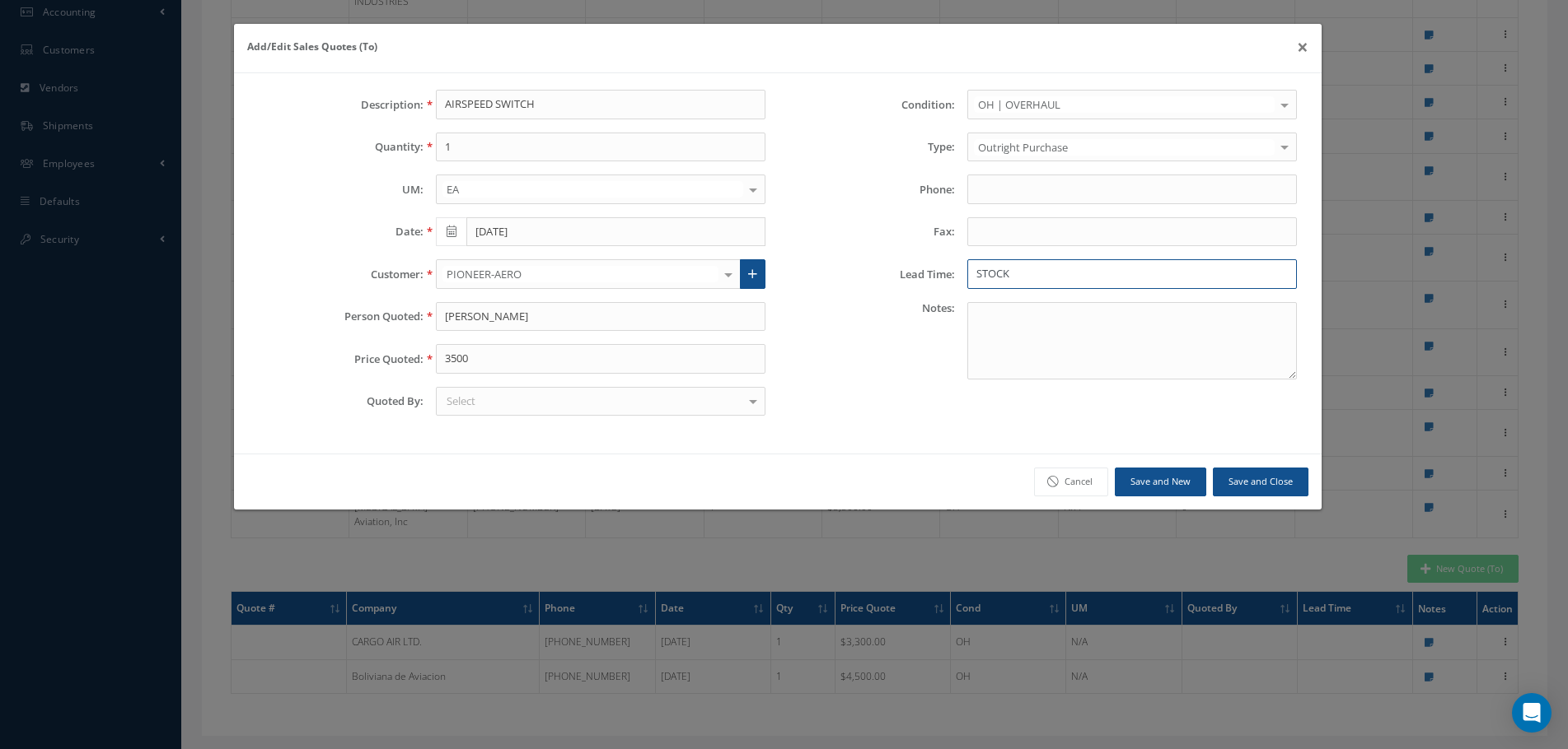
type input "STOCK"
type textarea "04/2025 AEROLAB TAG TRACE: GRUPO AERO MONRTERREY"
click at [1272, 486] on button "Save and Close" at bounding box center [1261, 482] width 96 height 29
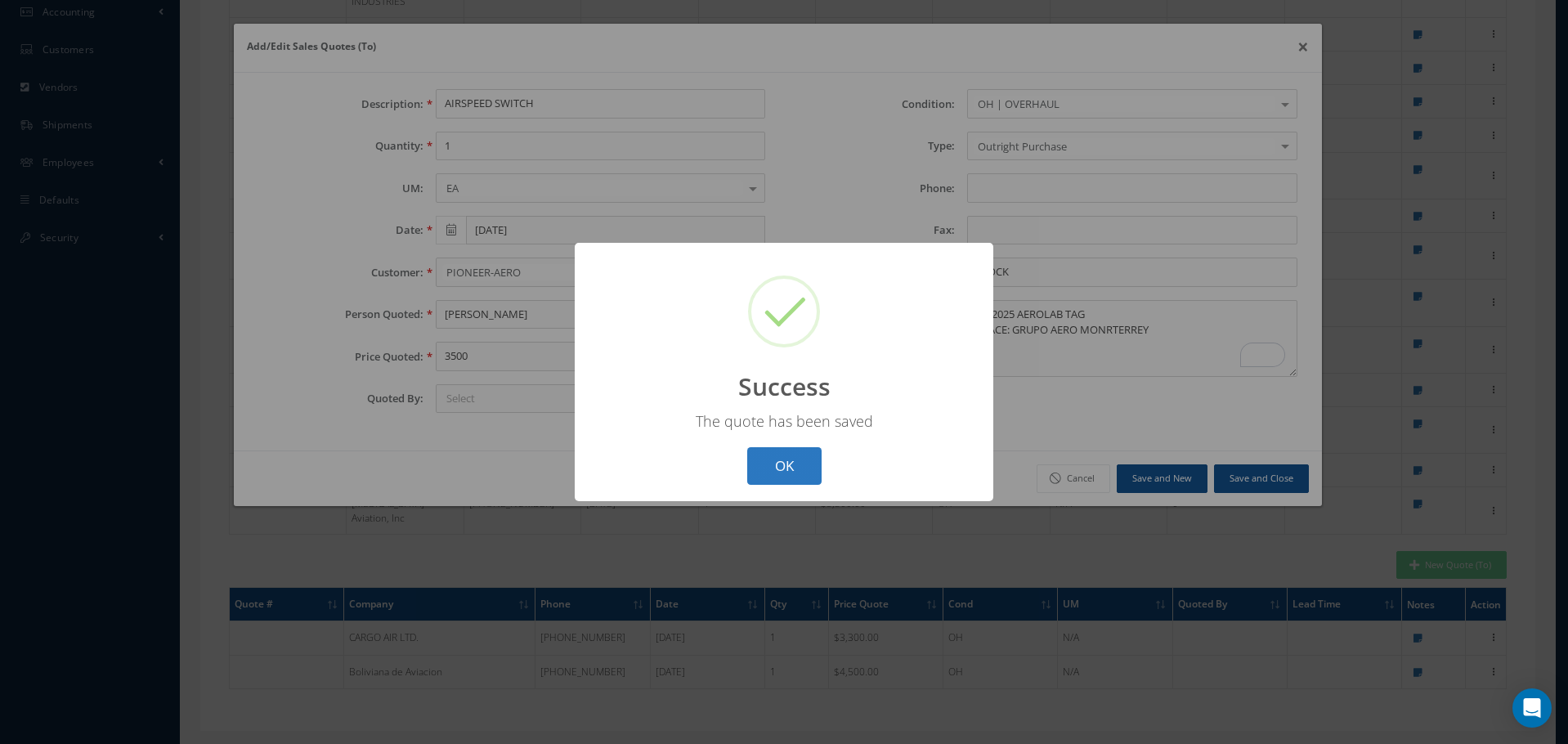
click at [801, 468] on button "OK" at bounding box center [784, 467] width 74 height 38
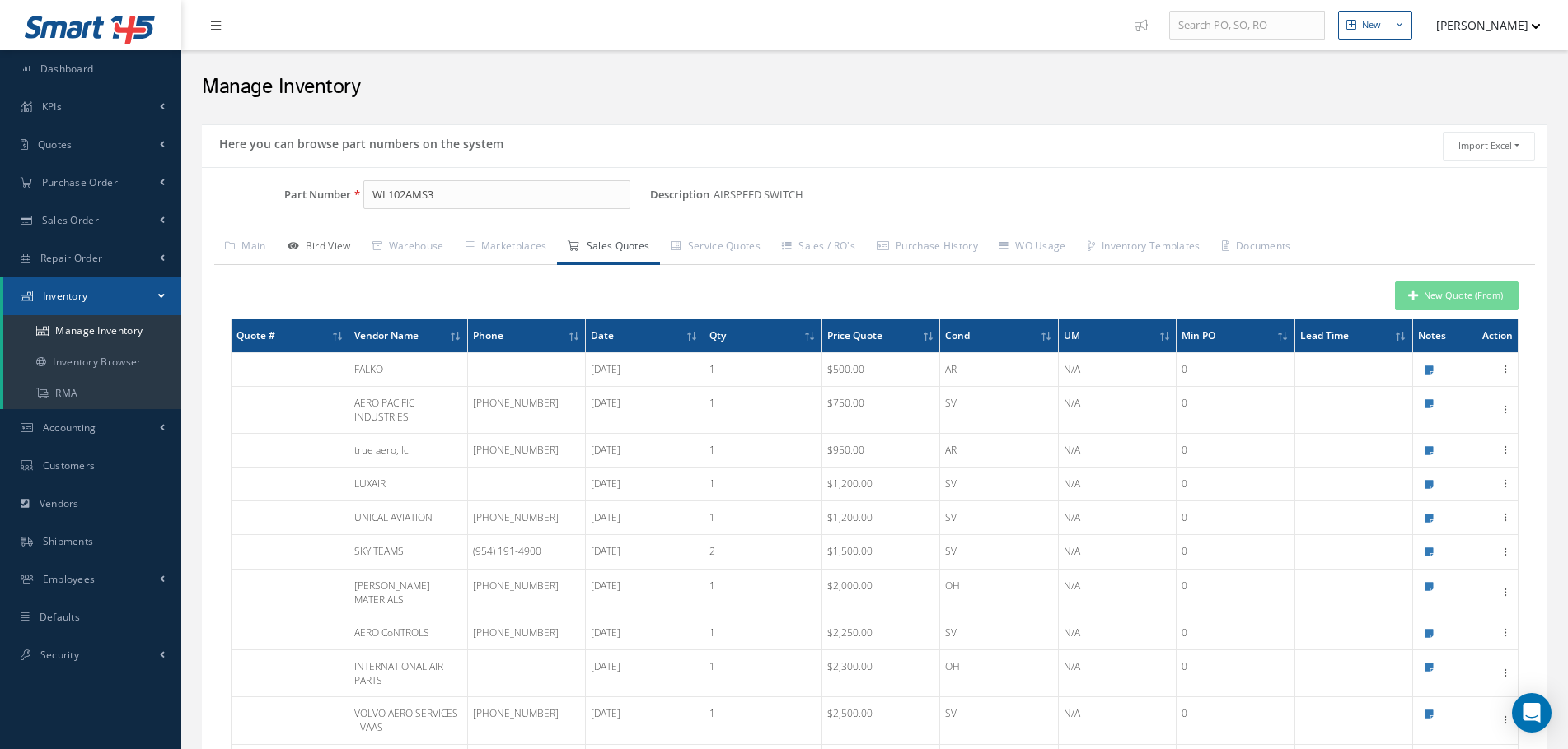
click at [335, 244] on link "Bird View" at bounding box center [319, 247] width 84 height 35
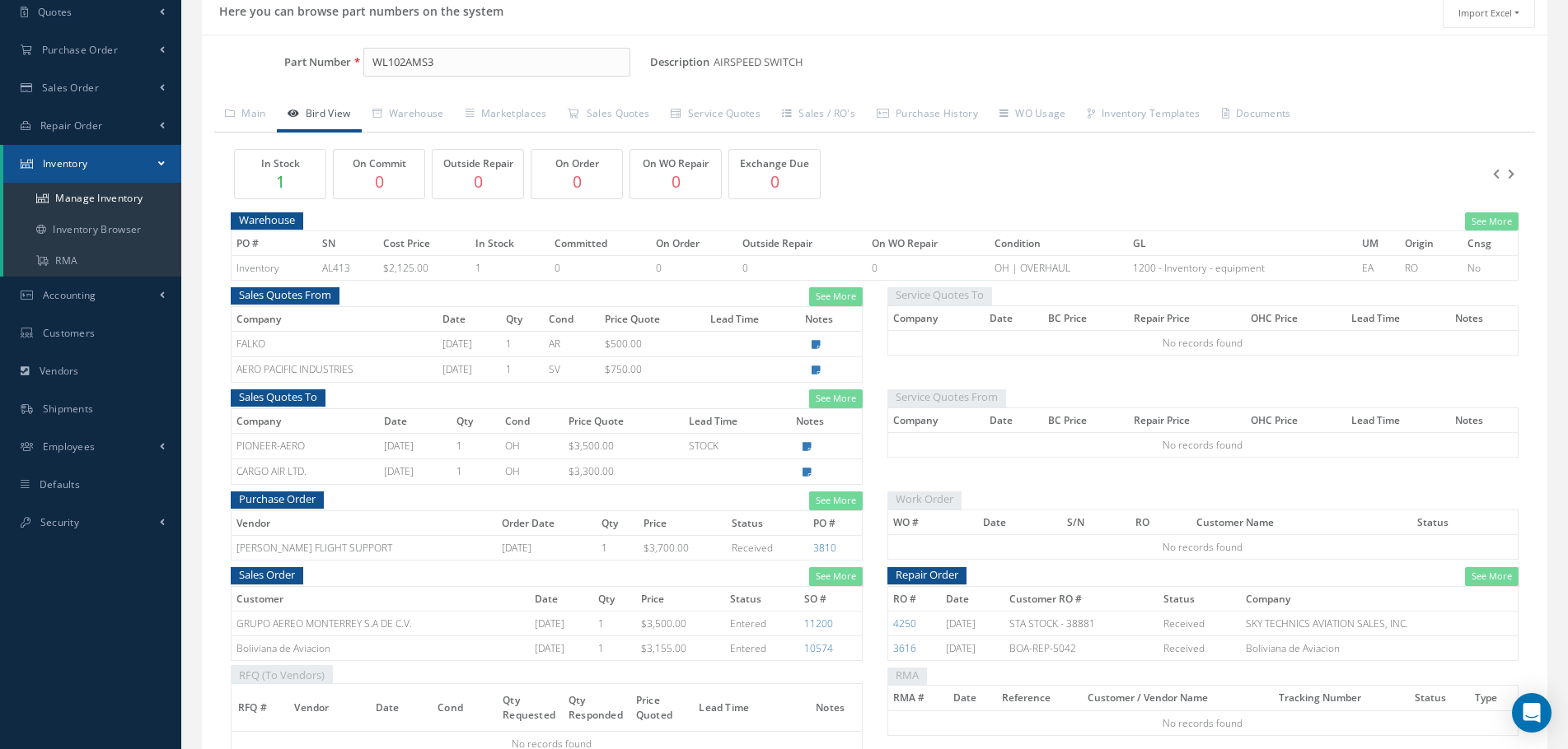
scroll to position [165, 0]
